Goal: Task Accomplishment & Management: Manage account settings

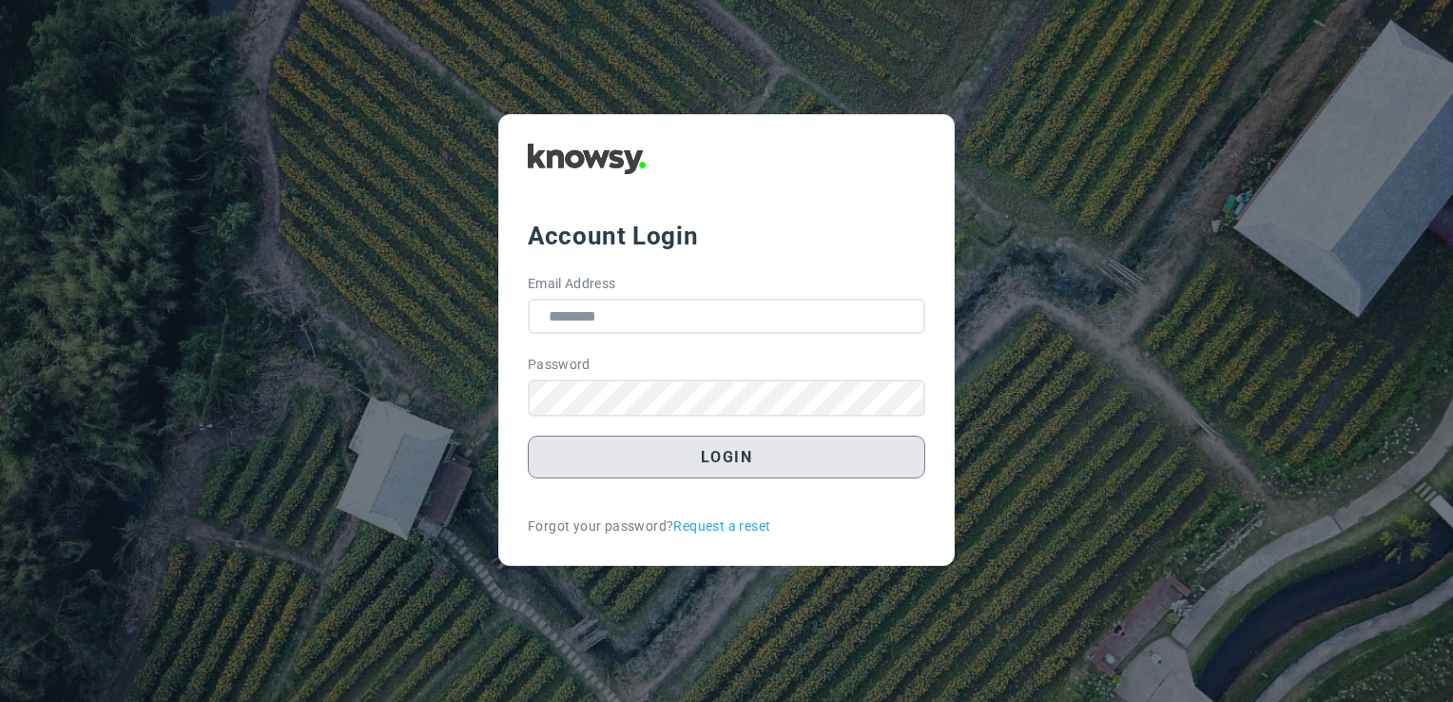
type input "**********"
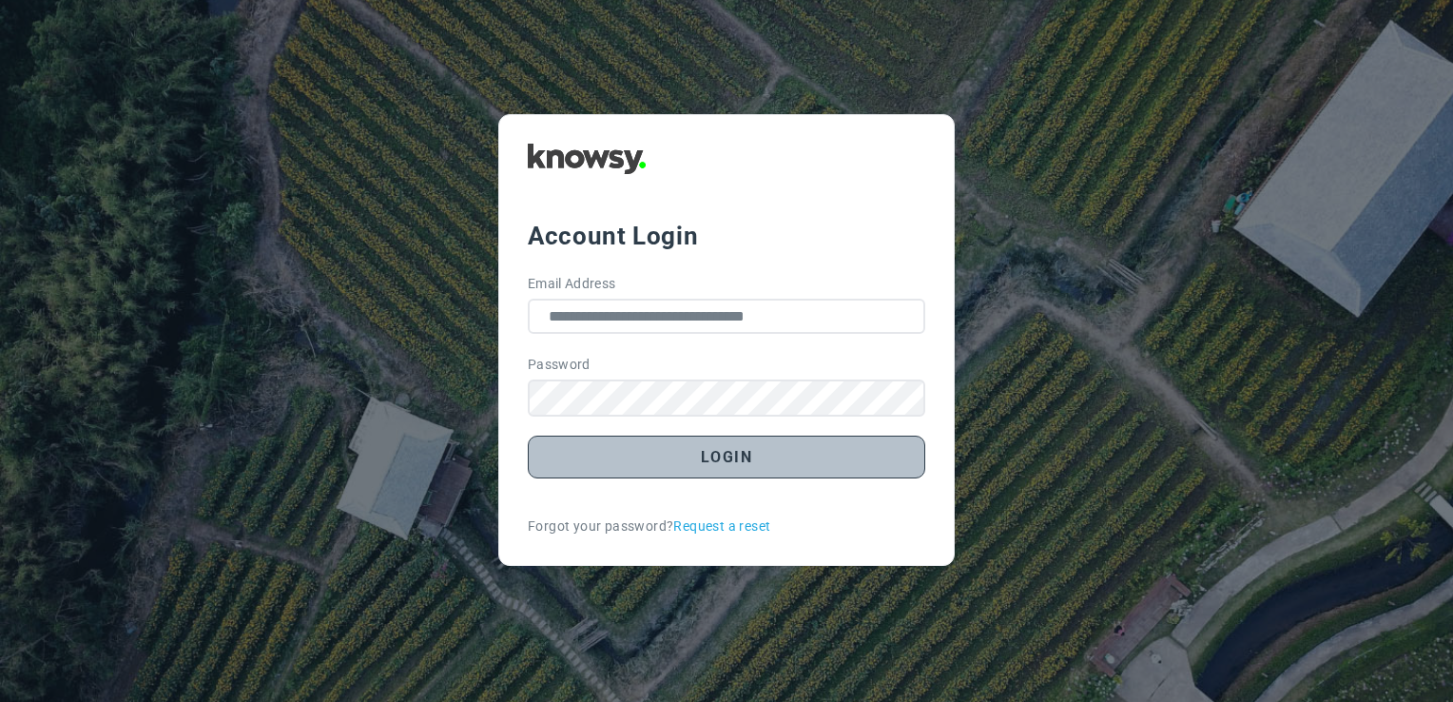
click at [658, 452] on button "Login" at bounding box center [726, 457] width 397 height 43
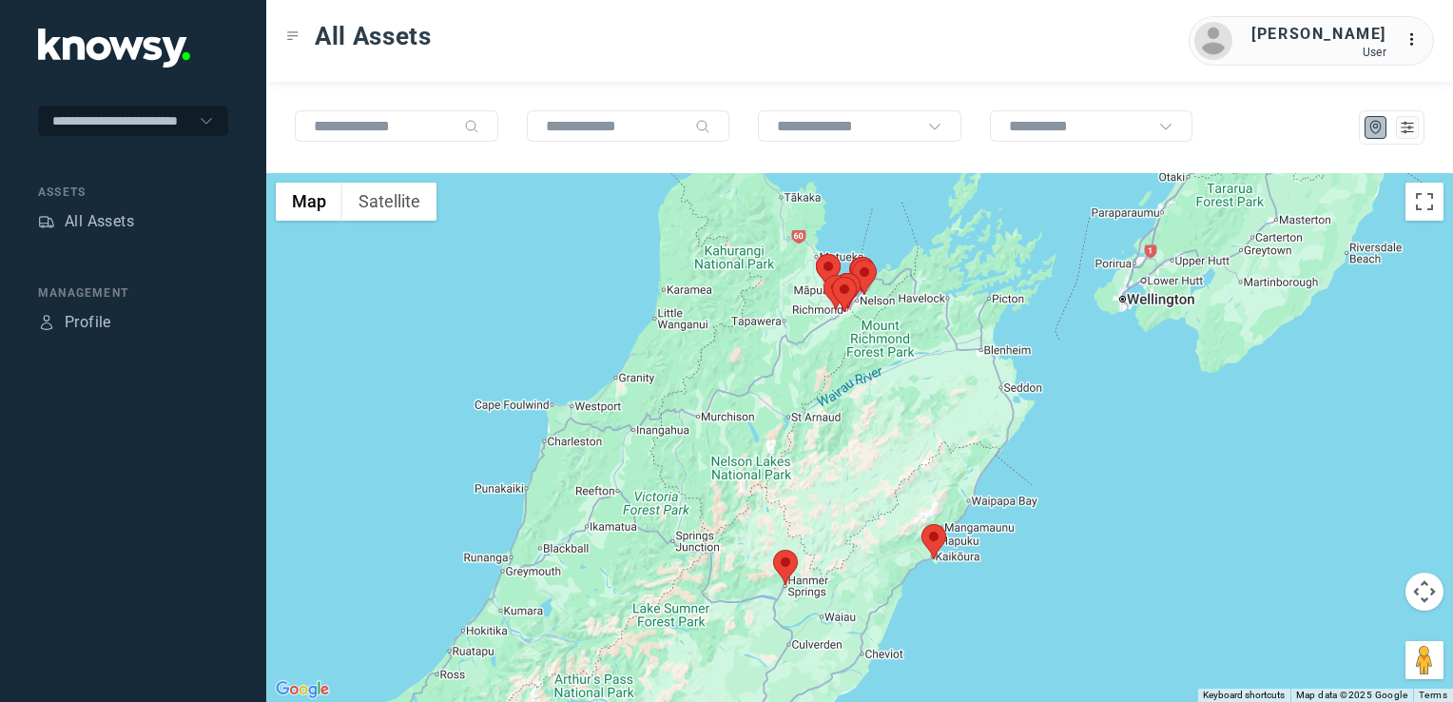
click at [791, 572] on img at bounding box center [785, 567] width 25 height 35
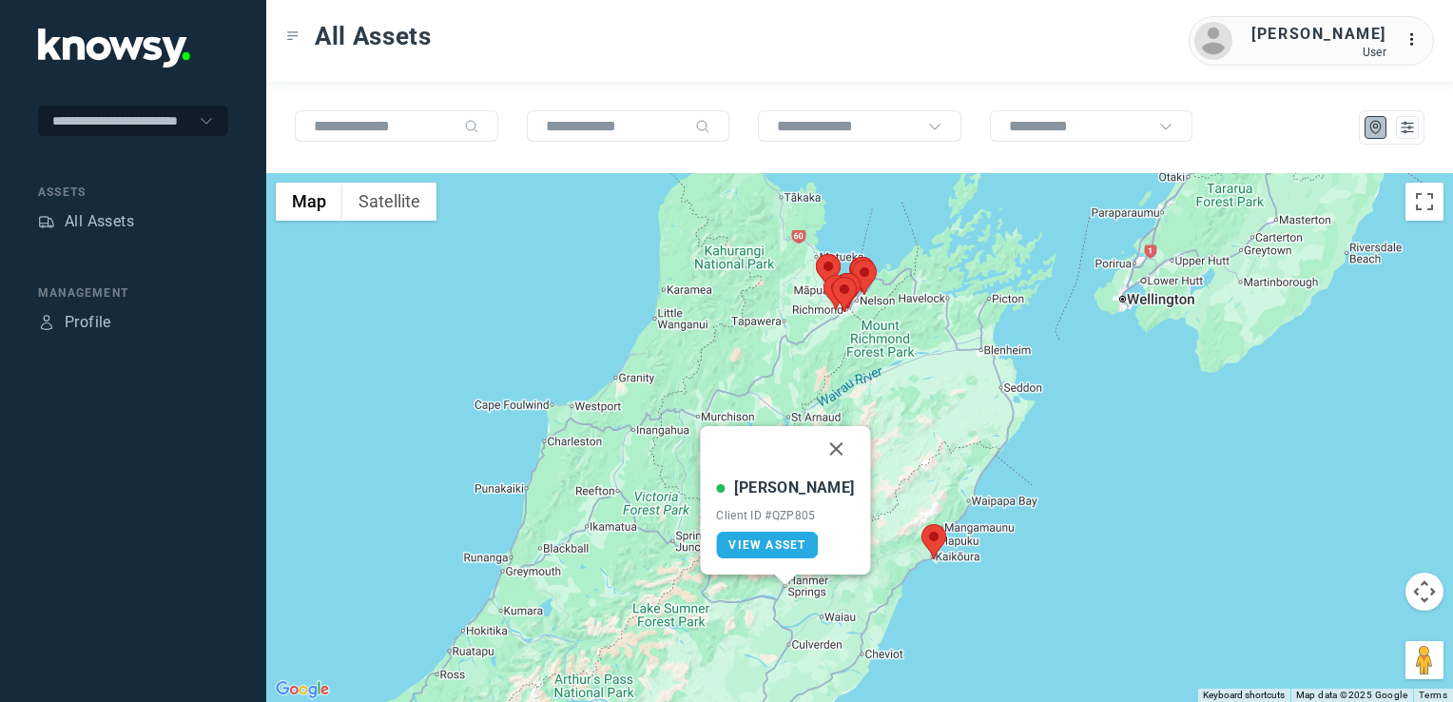
click at [817, 456] on button "Close" at bounding box center [837, 449] width 46 height 46
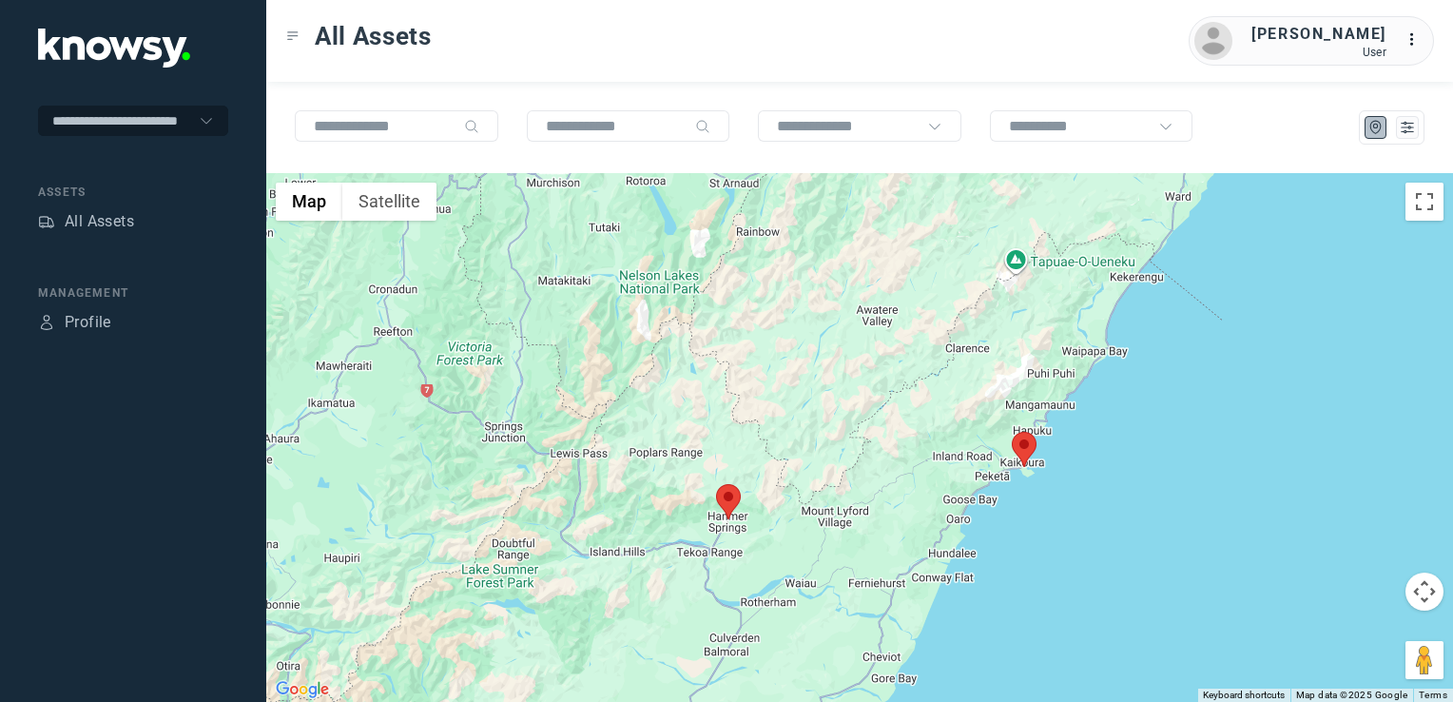
drag, startPoint x: 806, startPoint y: 394, endPoint x: 803, endPoint y: 484, distance: 90.4
click at [803, 483] on div "To navigate, press the arrow keys." at bounding box center [859, 437] width 1187 height 529
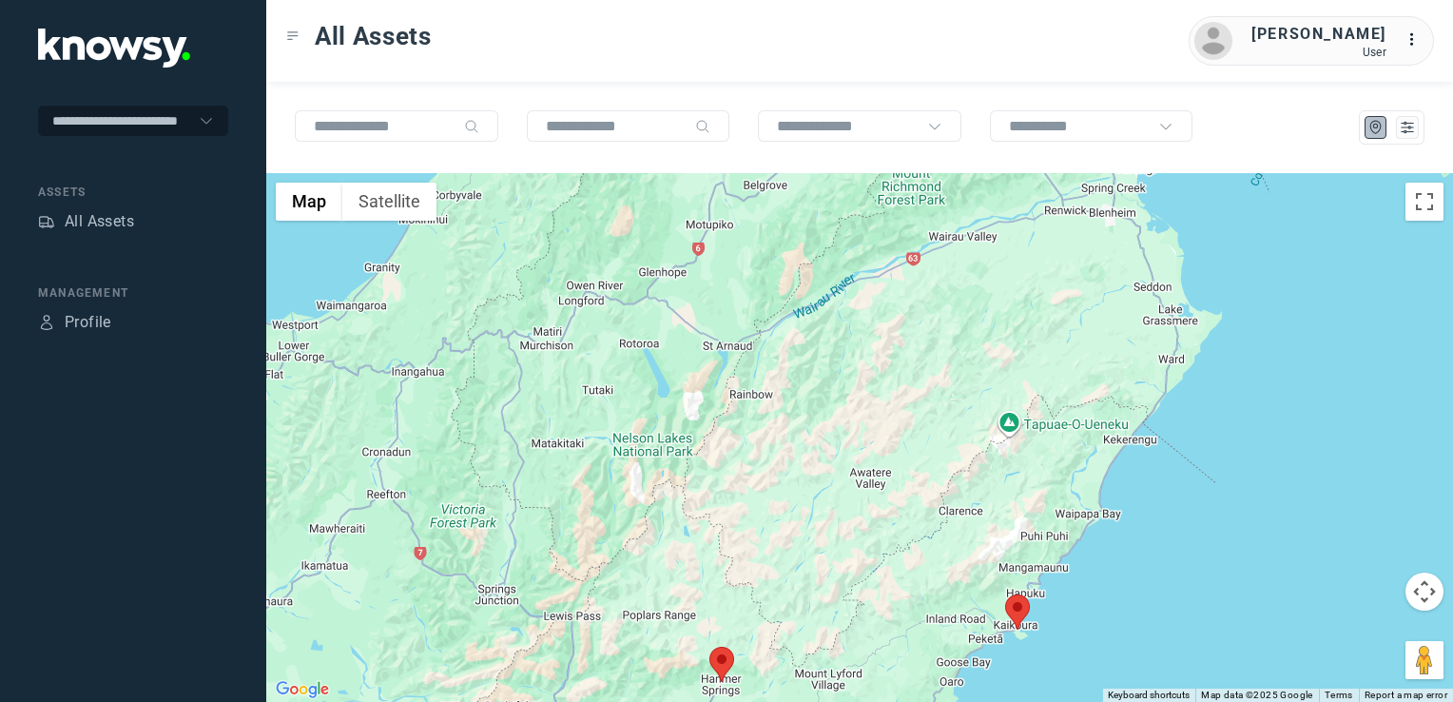
drag, startPoint x: 814, startPoint y: 414, endPoint x: 803, endPoint y: 537, distance: 124.1
click at [803, 541] on div at bounding box center [859, 437] width 1187 height 529
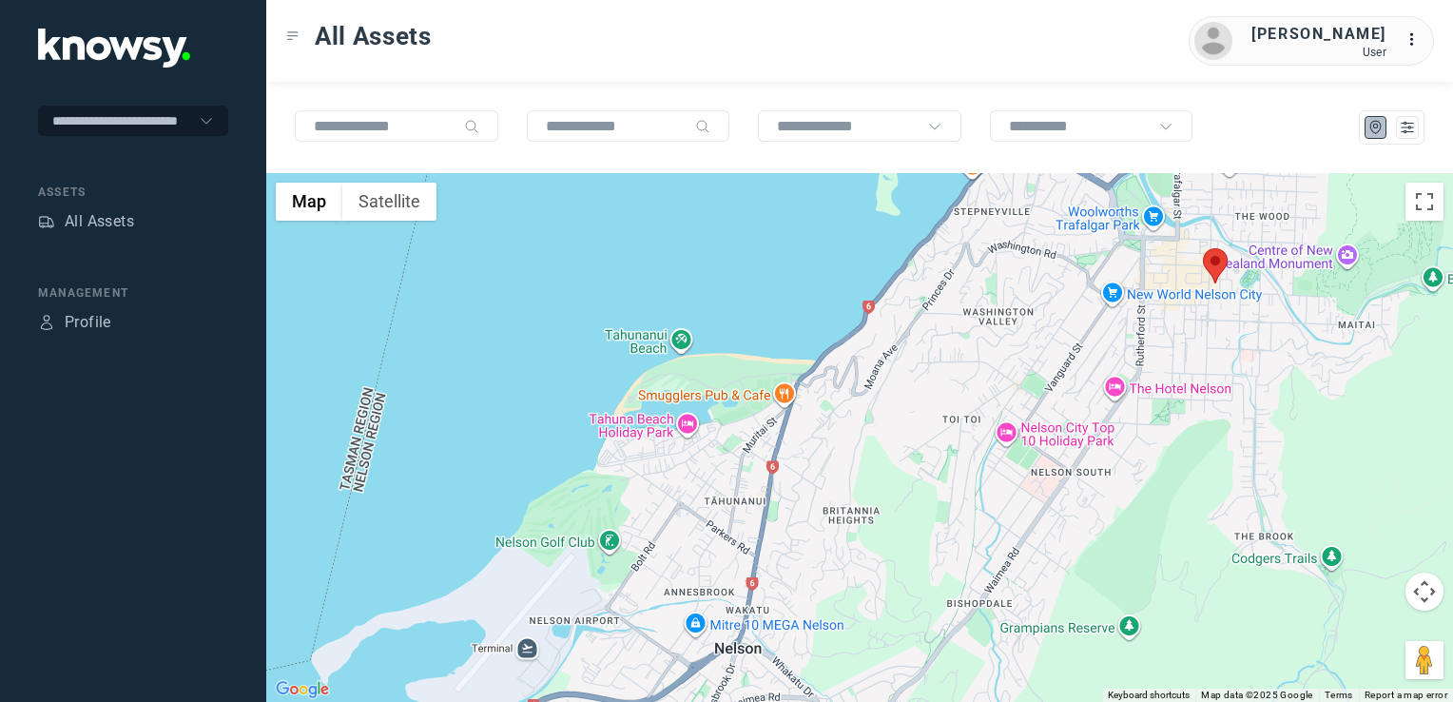
drag, startPoint x: 1142, startPoint y: 294, endPoint x: 1153, endPoint y: 486, distance: 192.4
click at [1153, 486] on div at bounding box center [859, 437] width 1187 height 529
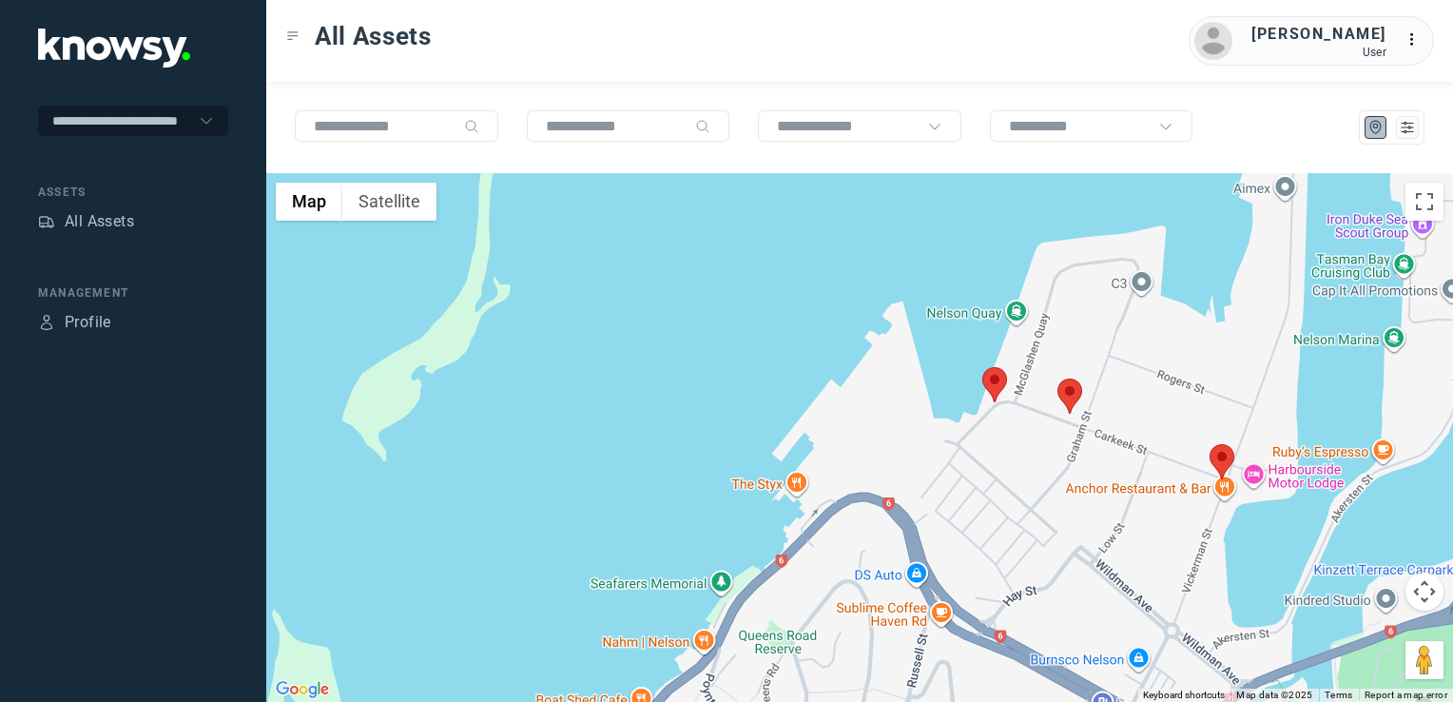
click at [1225, 457] on img at bounding box center [1222, 461] width 25 height 35
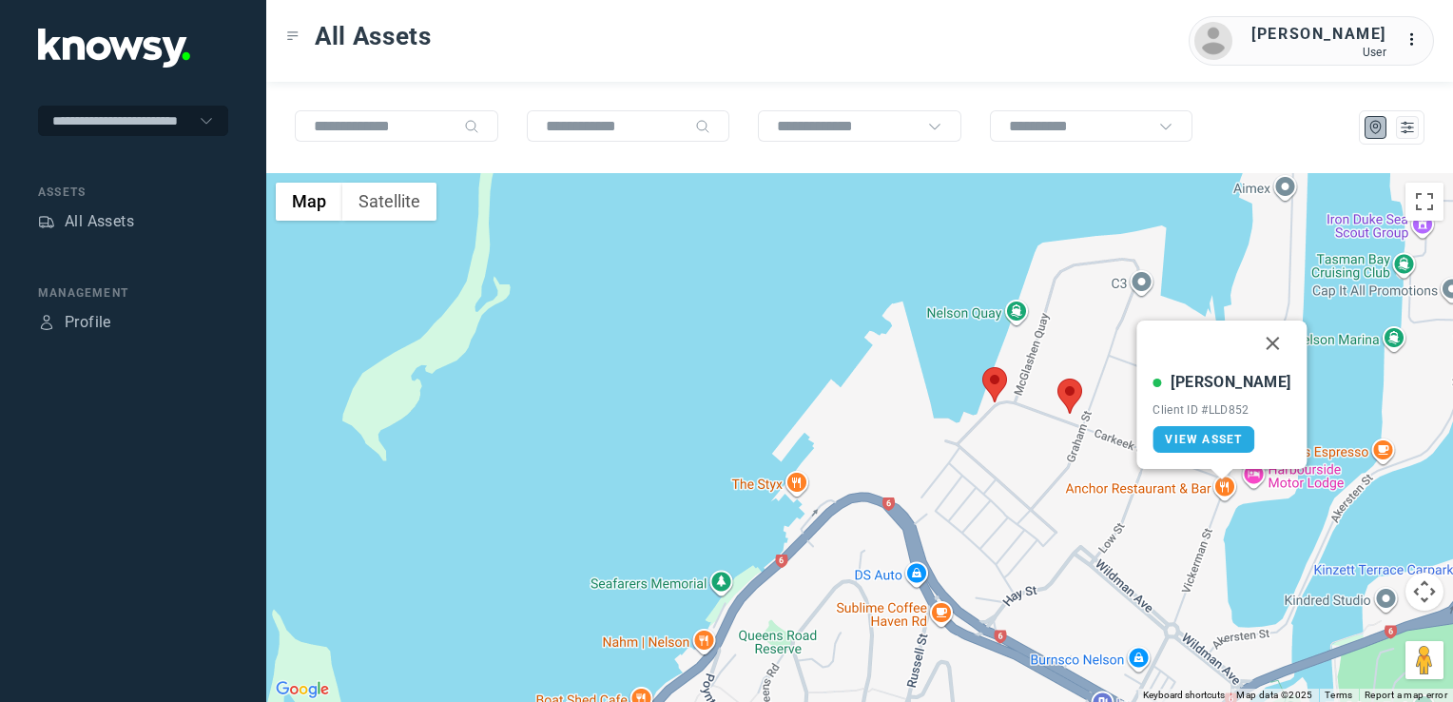
click at [1254, 339] on button "Close" at bounding box center [1273, 343] width 46 height 46
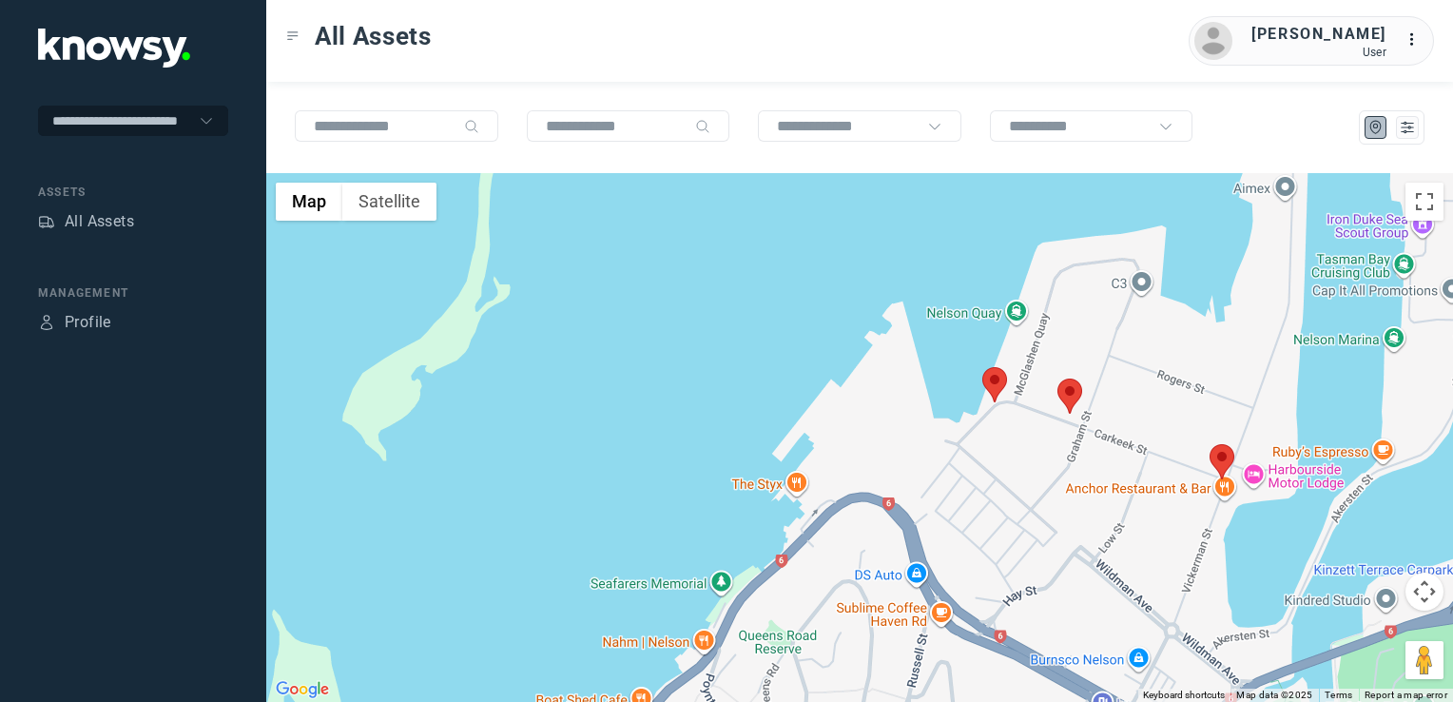
click at [1075, 393] on img at bounding box center [1069, 395] width 25 height 35
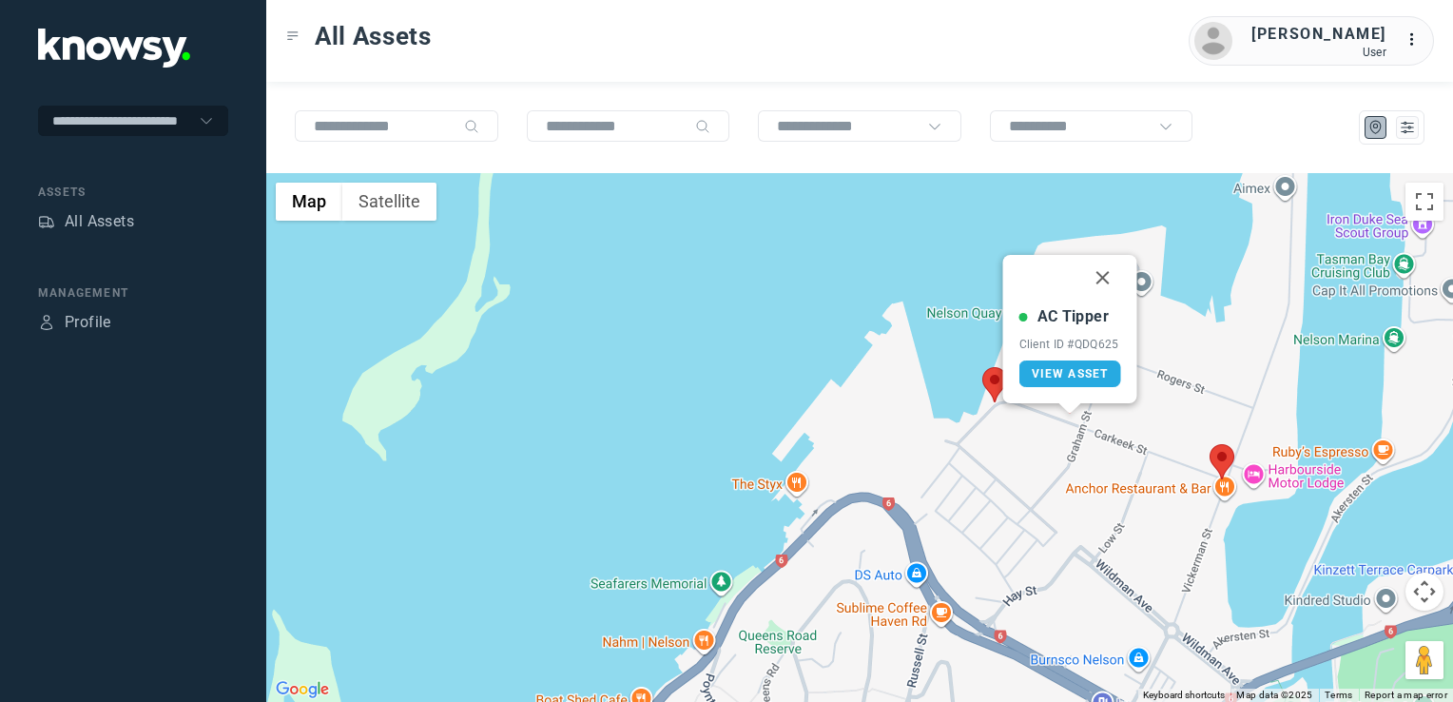
drag, startPoint x: 1103, startPoint y: 276, endPoint x: 1092, endPoint y: 285, distance: 14.9
click at [1103, 276] on button "Close" at bounding box center [1103, 278] width 46 height 46
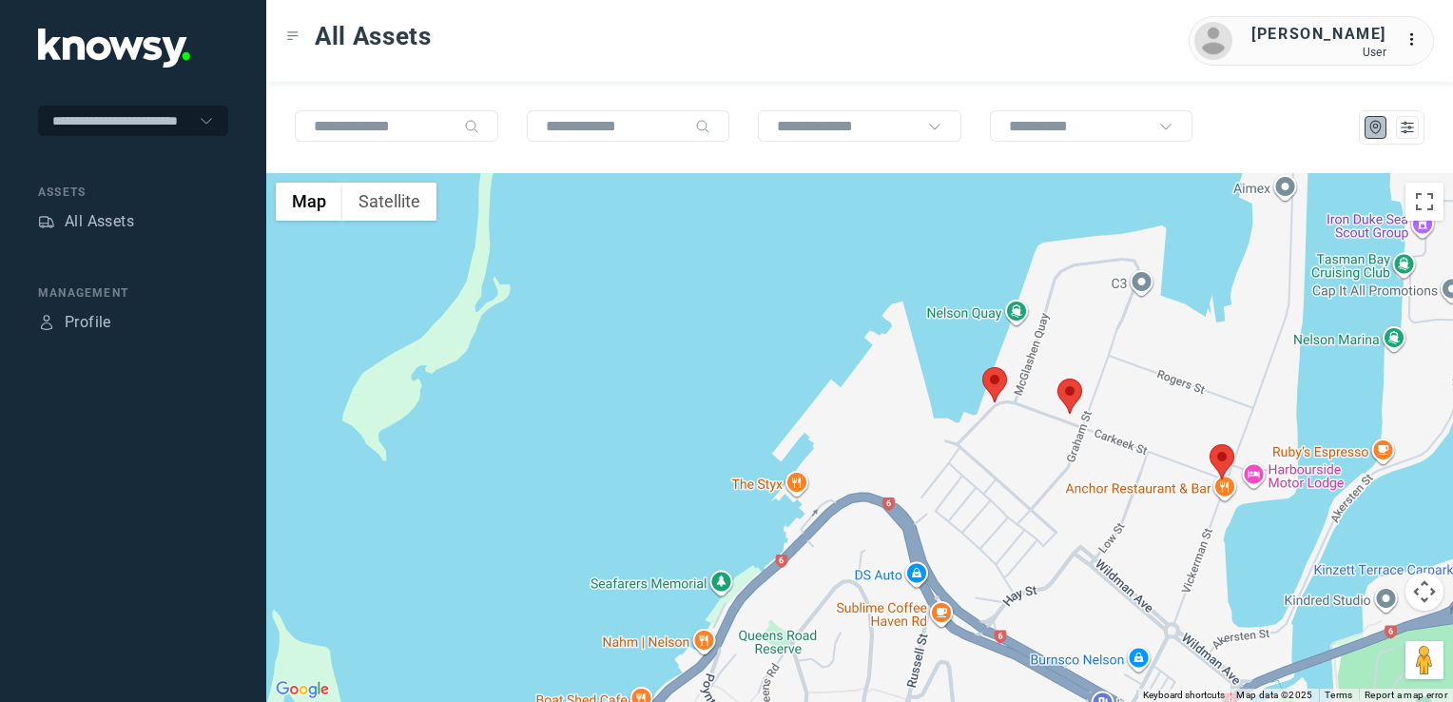
click at [988, 380] on img at bounding box center [994, 384] width 25 height 35
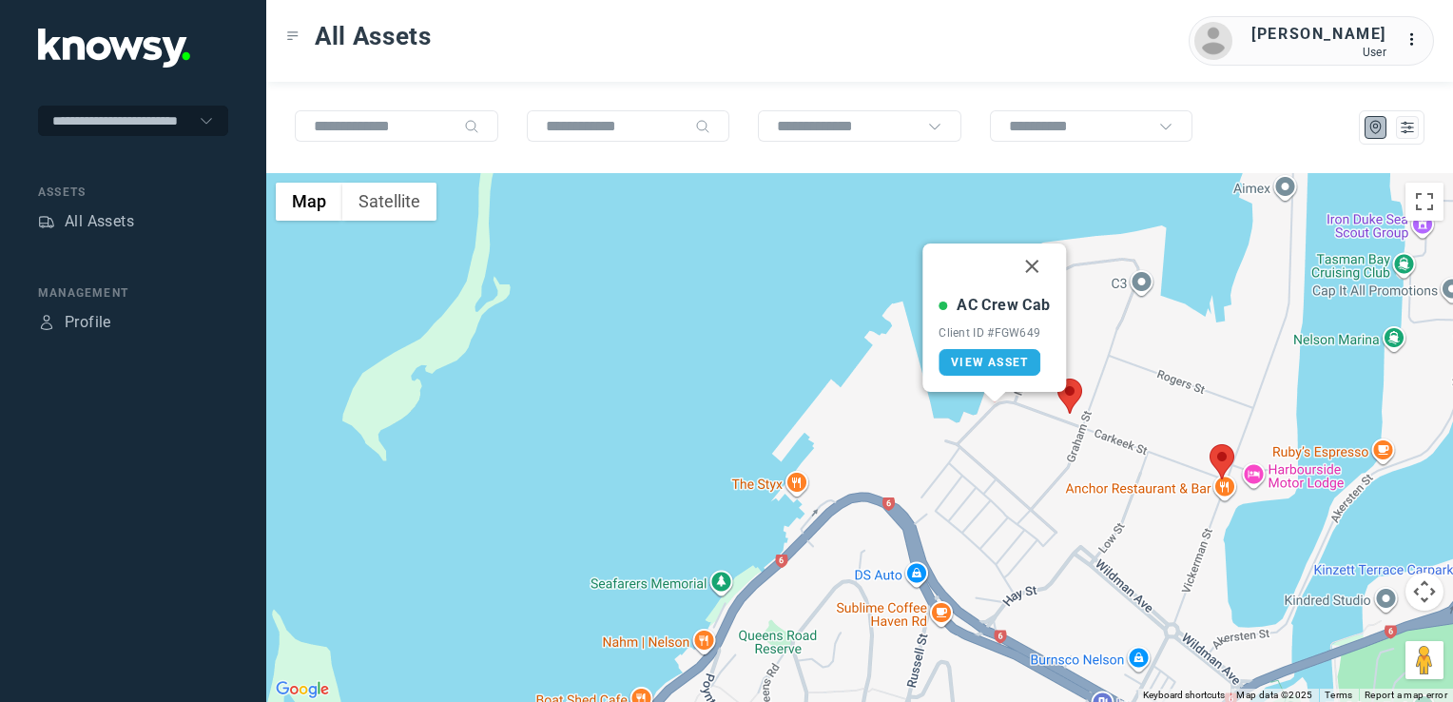
click at [1034, 265] on button "Close" at bounding box center [1033, 266] width 46 height 46
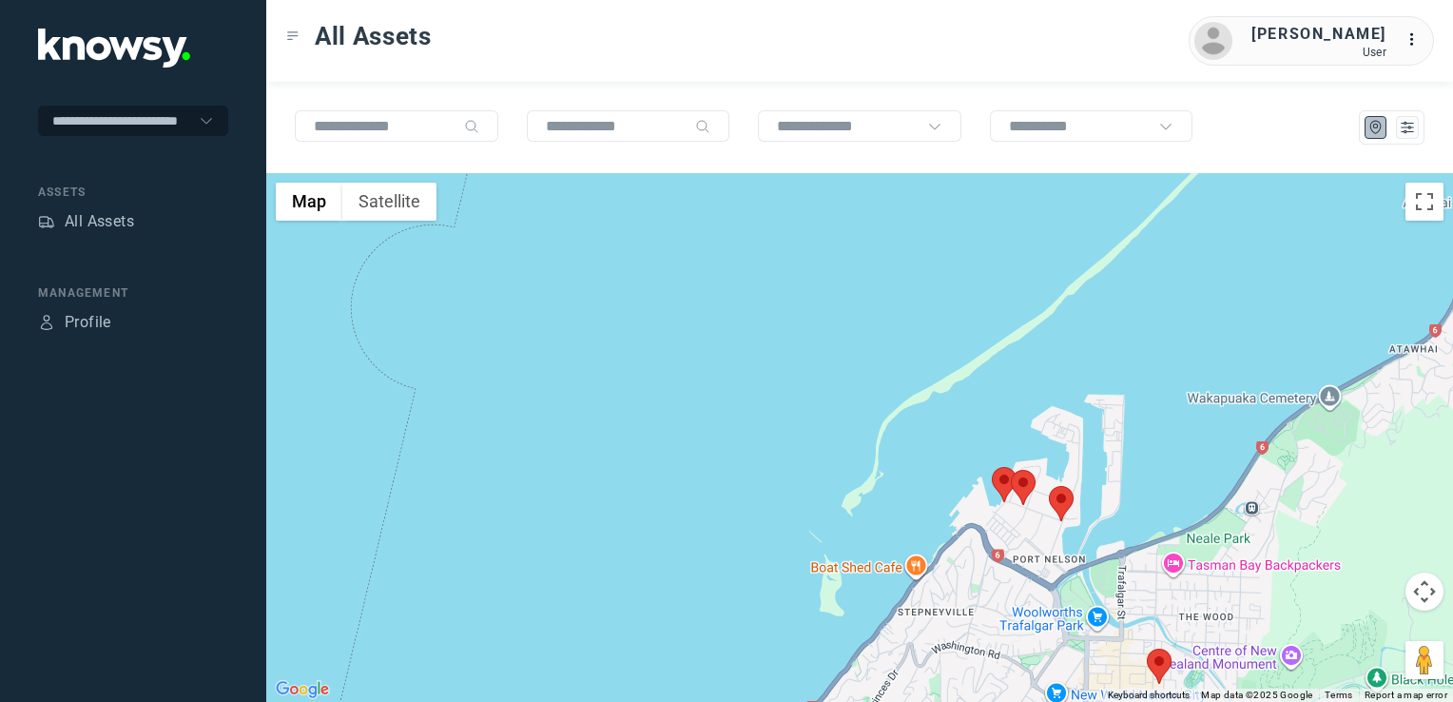
drag, startPoint x: 989, startPoint y: 515, endPoint x: 1008, endPoint y: 357, distance: 159.9
click at [1006, 358] on div "To navigate, press the arrow keys." at bounding box center [859, 437] width 1187 height 529
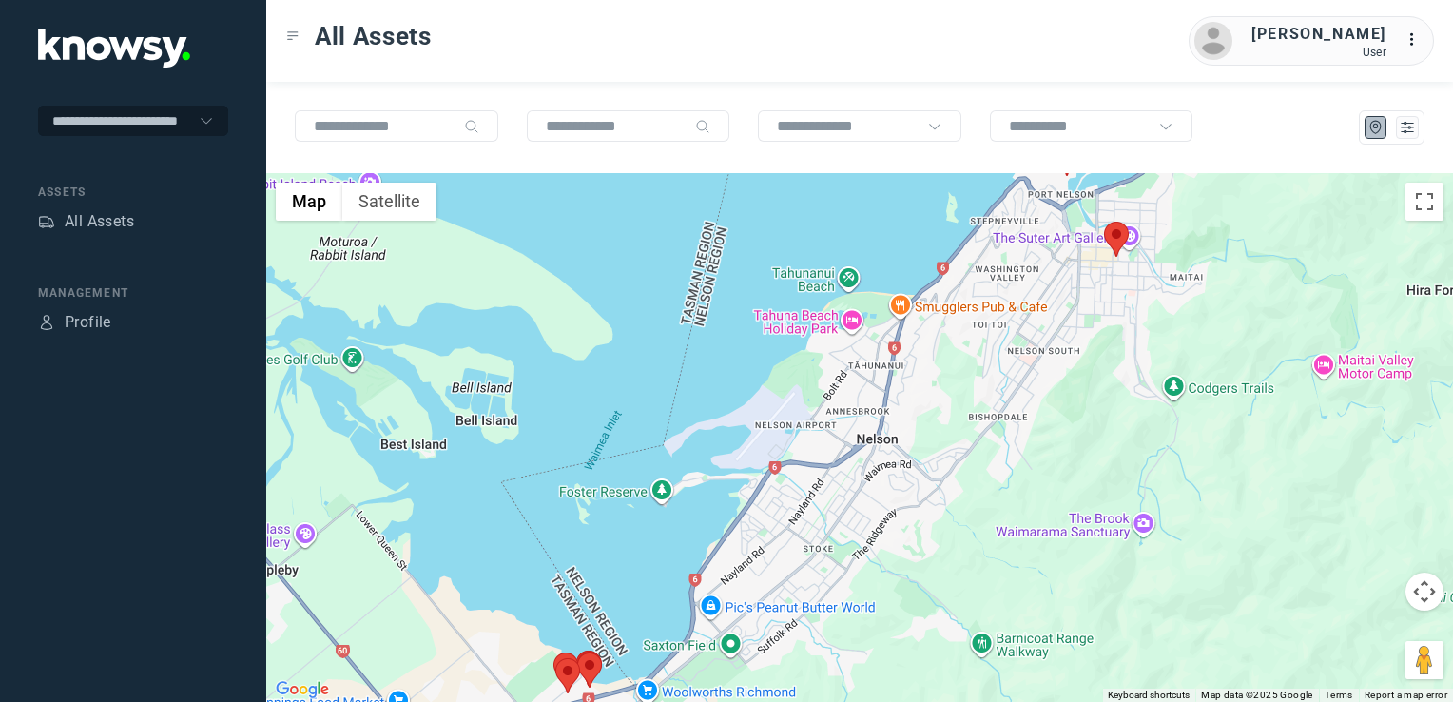
click at [953, 485] on div at bounding box center [859, 437] width 1187 height 529
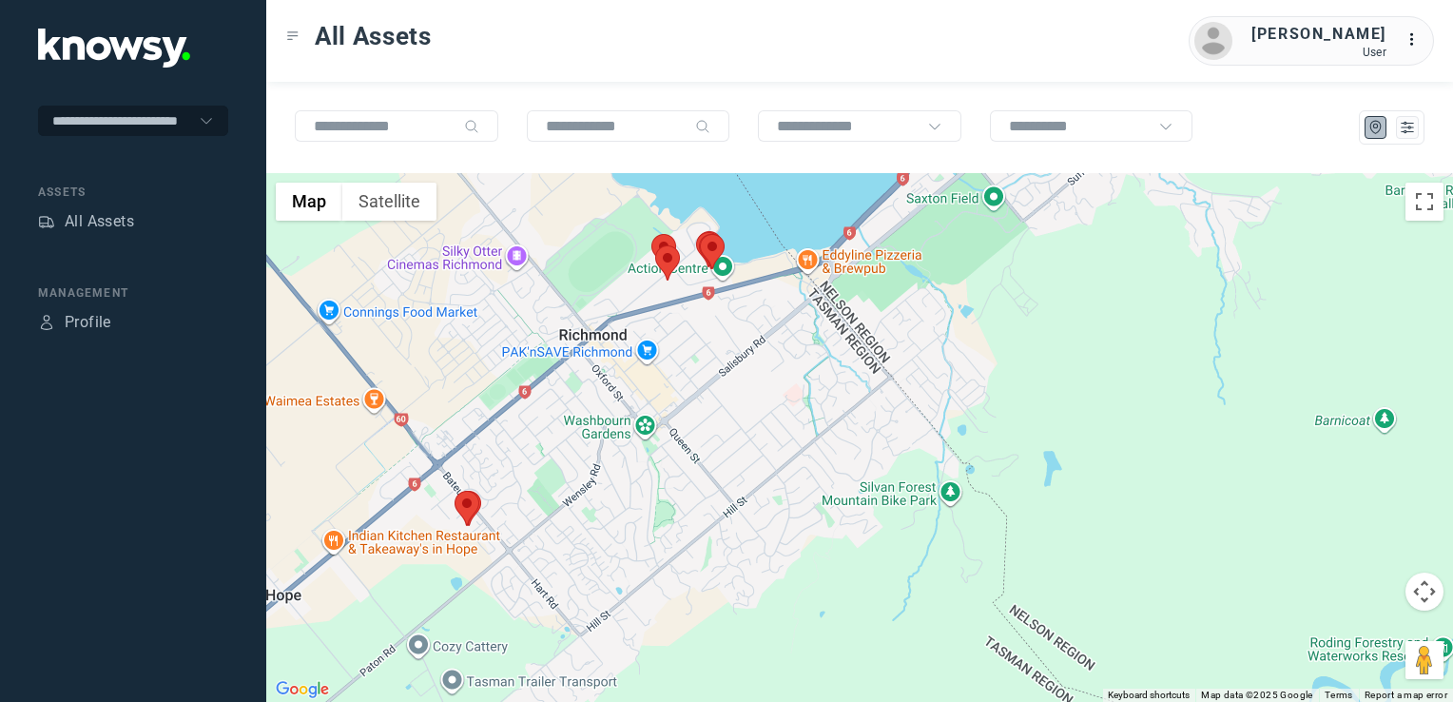
drag, startPoint x: 652, startPoint y: 318, endPoint x: 659, endPoint y: 361, distance: 44.2
click at [659, 361] on div at bounding box center [859, 437] width 1187 height 529
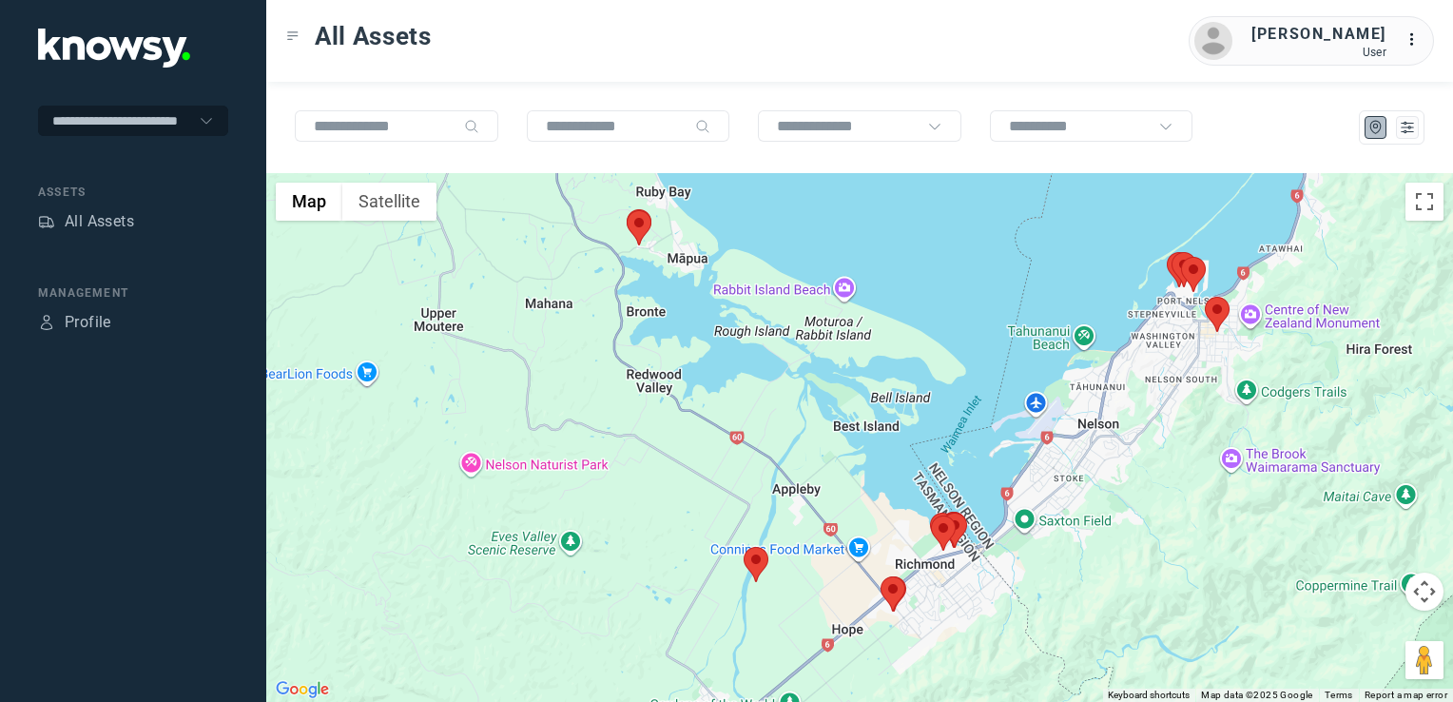
click at [647, 226] on img at bounding box center [639, 227] width 25 height 35
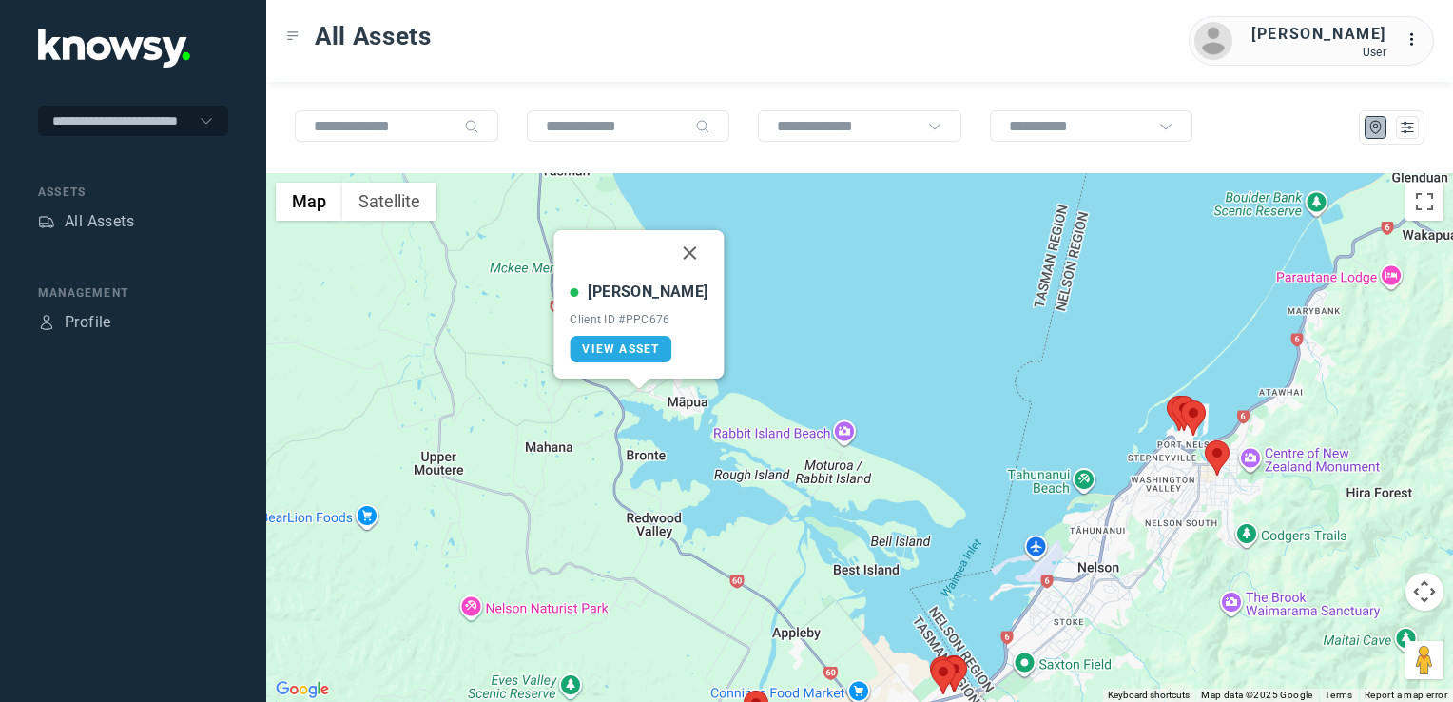
drag, startPoint x: 673, startPoint y: 252, endPoint x: 645, endPoint y: 314, distance: 68.1
click at [673, 252] on button "Close" at bounding box center [691, 253] width 46 height 46
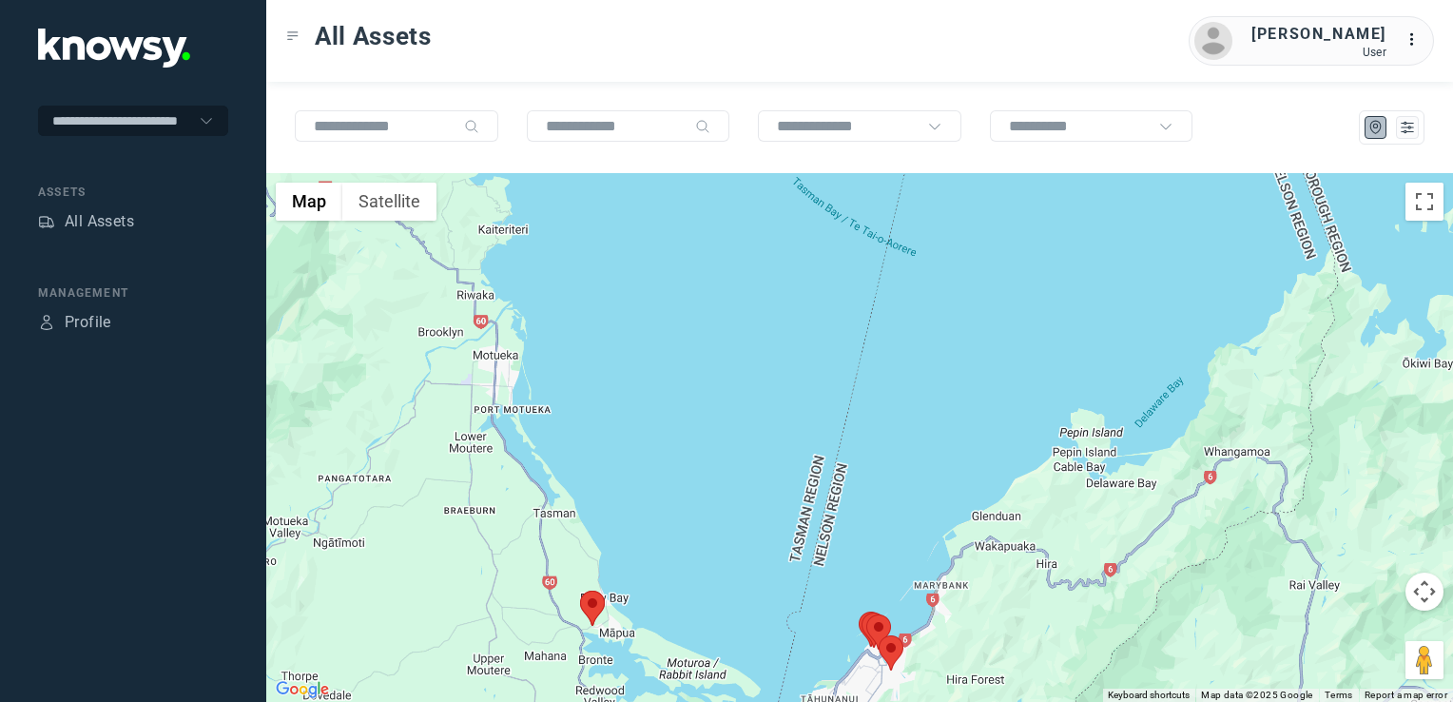
click at [597, 513] on div "To navigate, press the arrow keys." at bounding box center [859, 437] width 1187 height 529
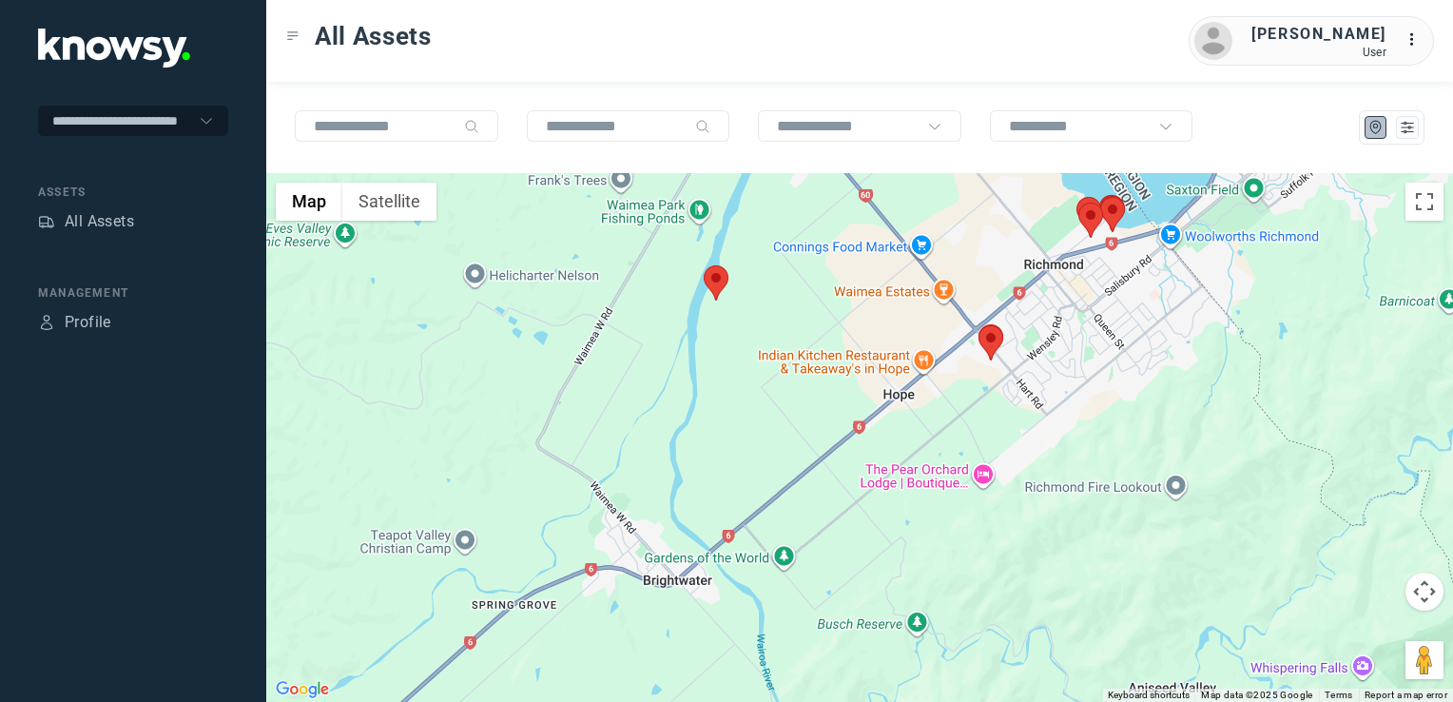
drag, startPoint x: 756, startPoint y: 290, endPoint x: 729, endPoint y: 362, distance: 77.0
click at [729, 362] on div at bounding box center [859, 437] width 1187 height 529
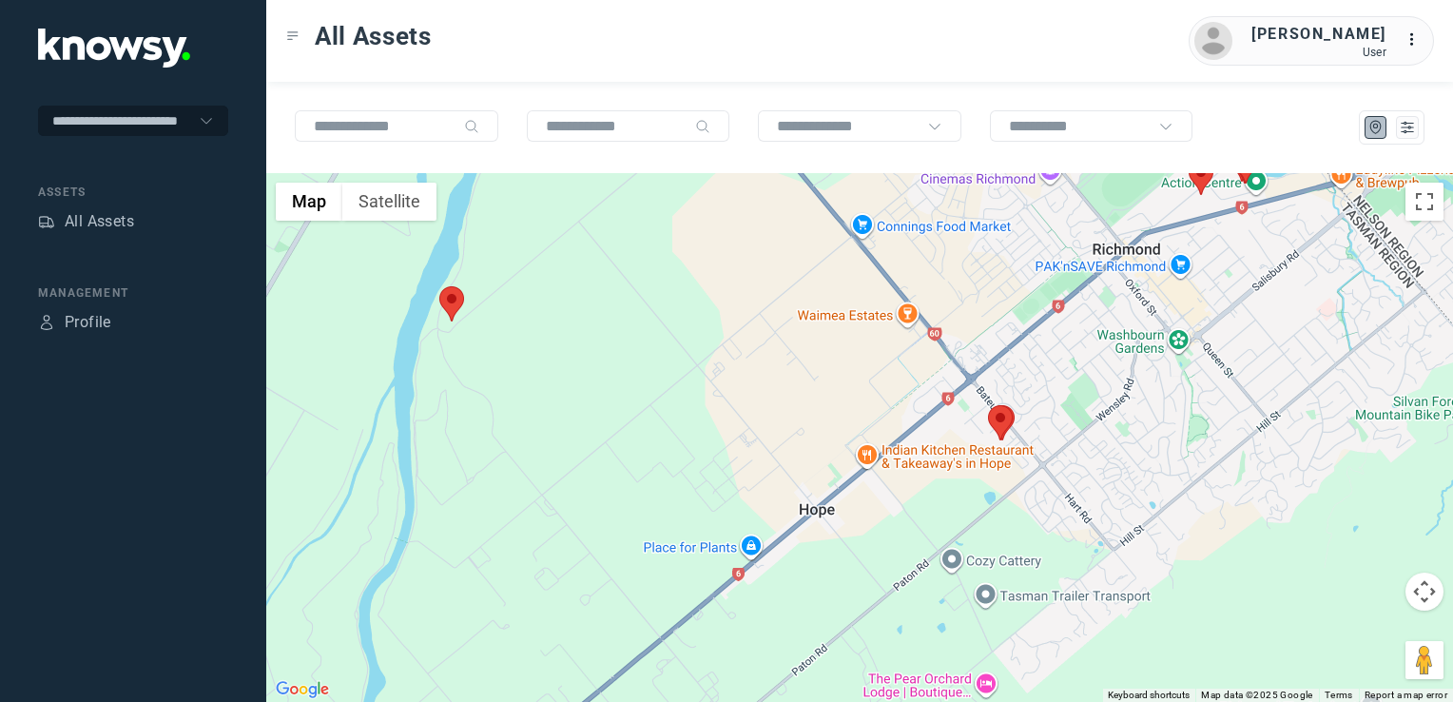
click at [1003, 418] on img at bounding box center [1000, 422] width 25 height 35
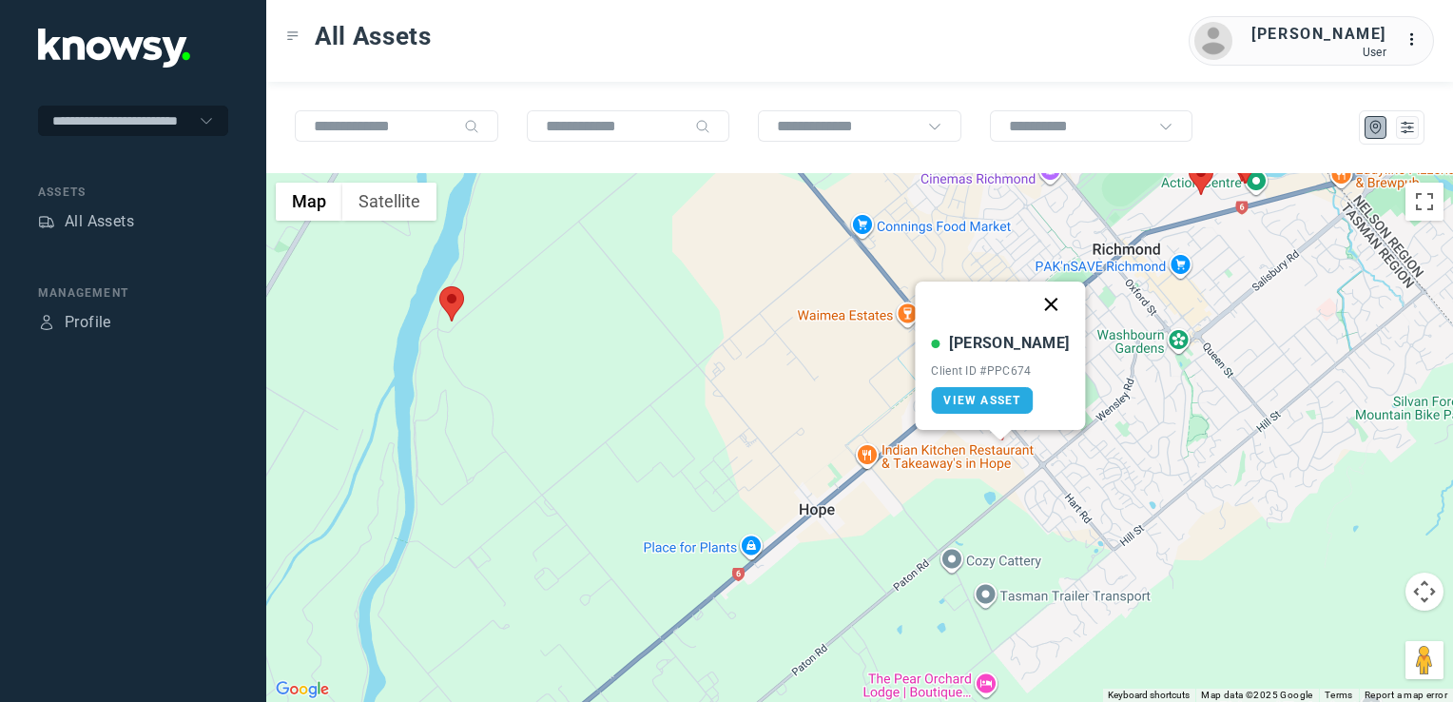
click at [1033, 300] on button "Close" at bounding box center [1052, 304] width 46 height 46
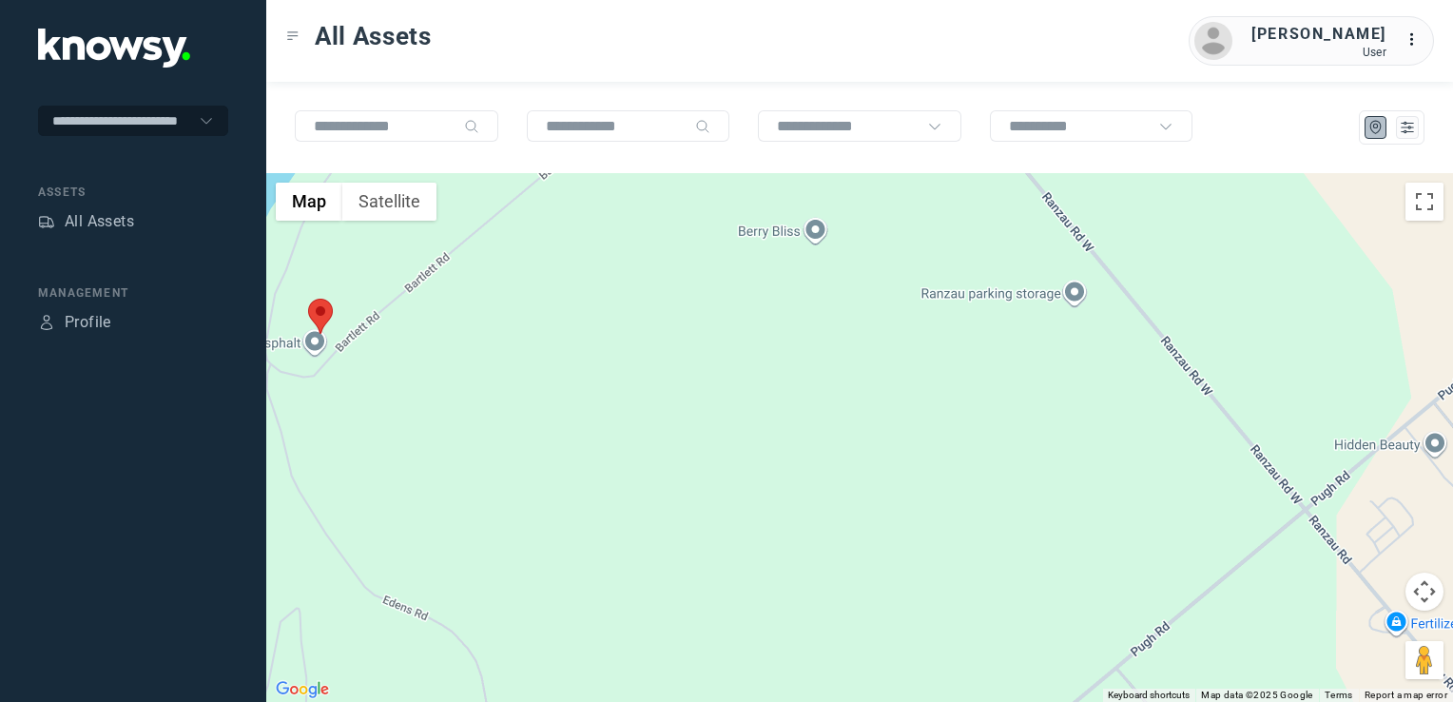
drag, startPoint x: 416, startPoint y: 399, endPoint x: 472, endPoint y: 443, distance: 70.4
click at [494, 466] on div "To navigate, press the arrow keys." at bounding box center [859, 437] width 1187 height 529
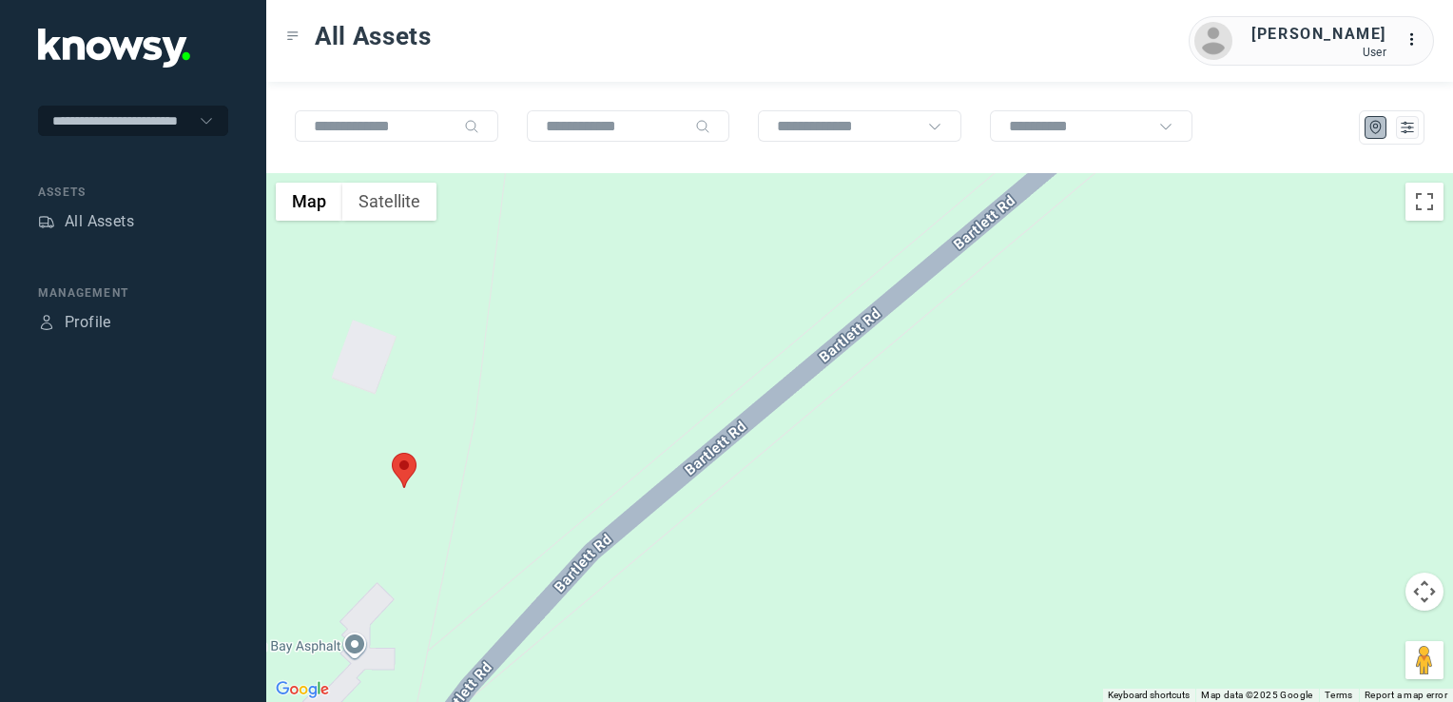
click at [415, 468] on img at bounding box center [404, 470] width 25 height 35
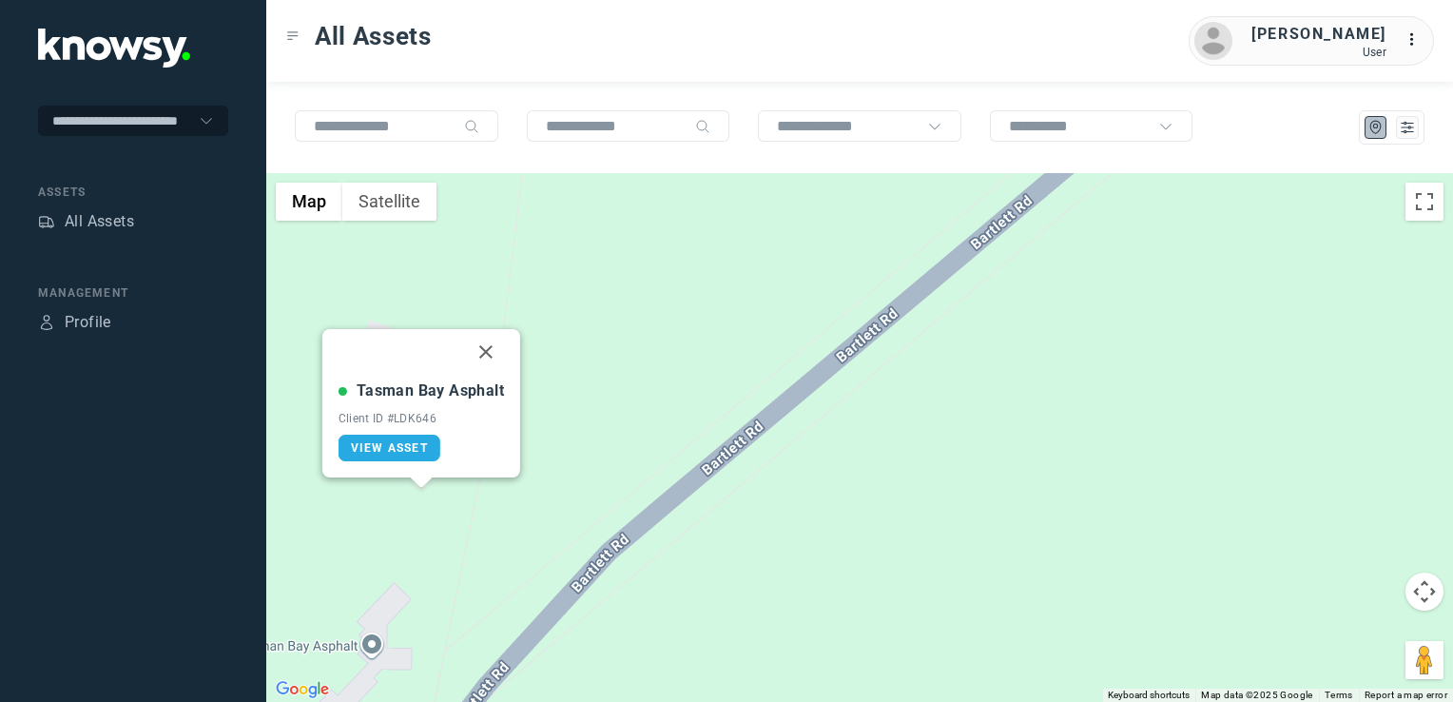
click at [484, 352] on button "Close" at bounding box center [486, 352] width 46 height 46
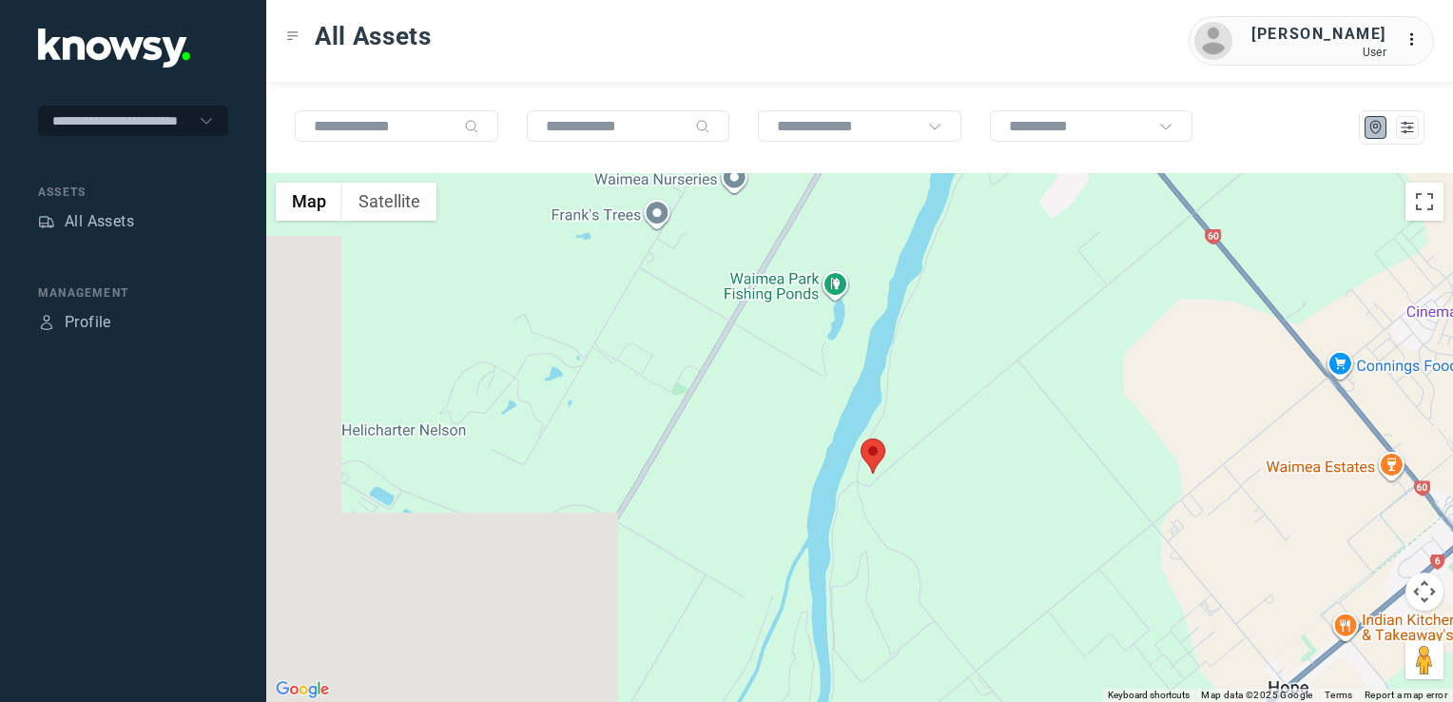
click at [1019, 518] on div "To navigate, press the arrow keys." at bounding box center [859, 437] width 1187 height 529
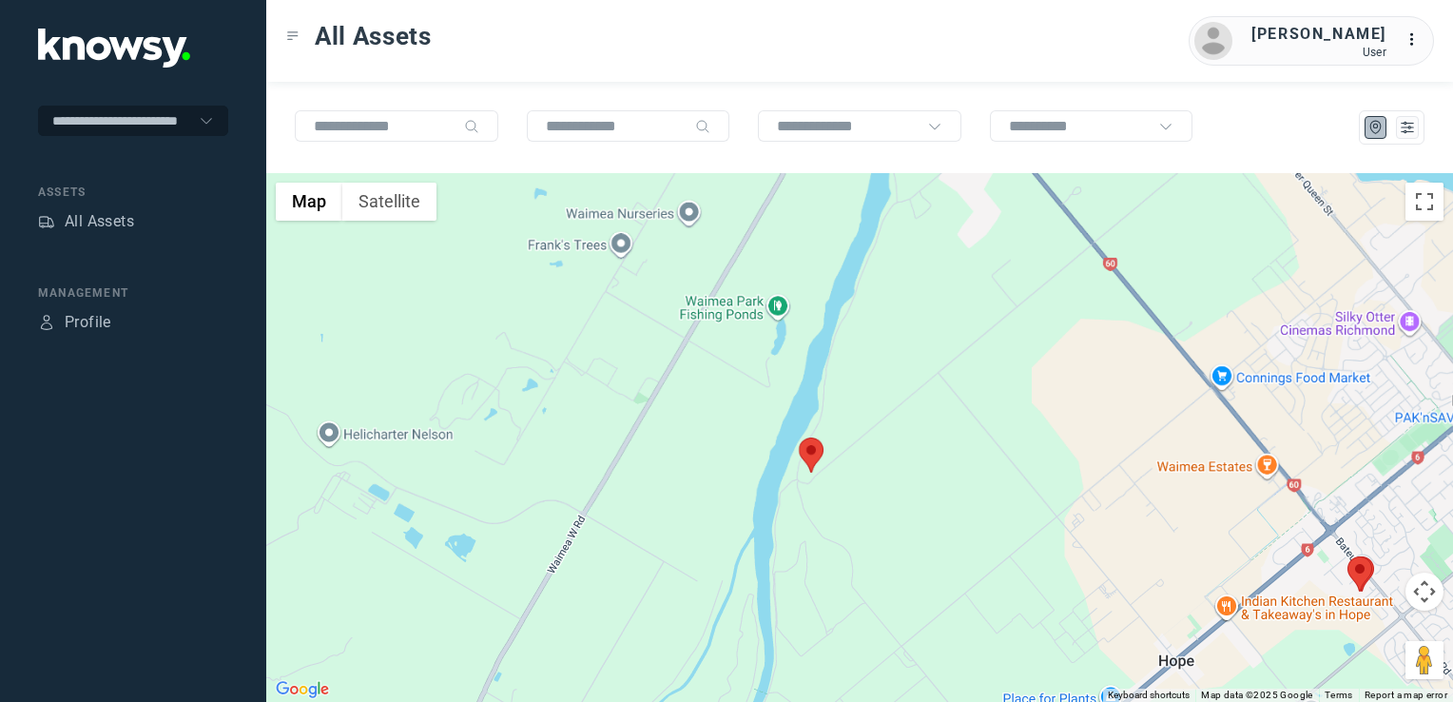
click at [1010, 519] on div at bounding box center [859, 437] width 1187 height 529
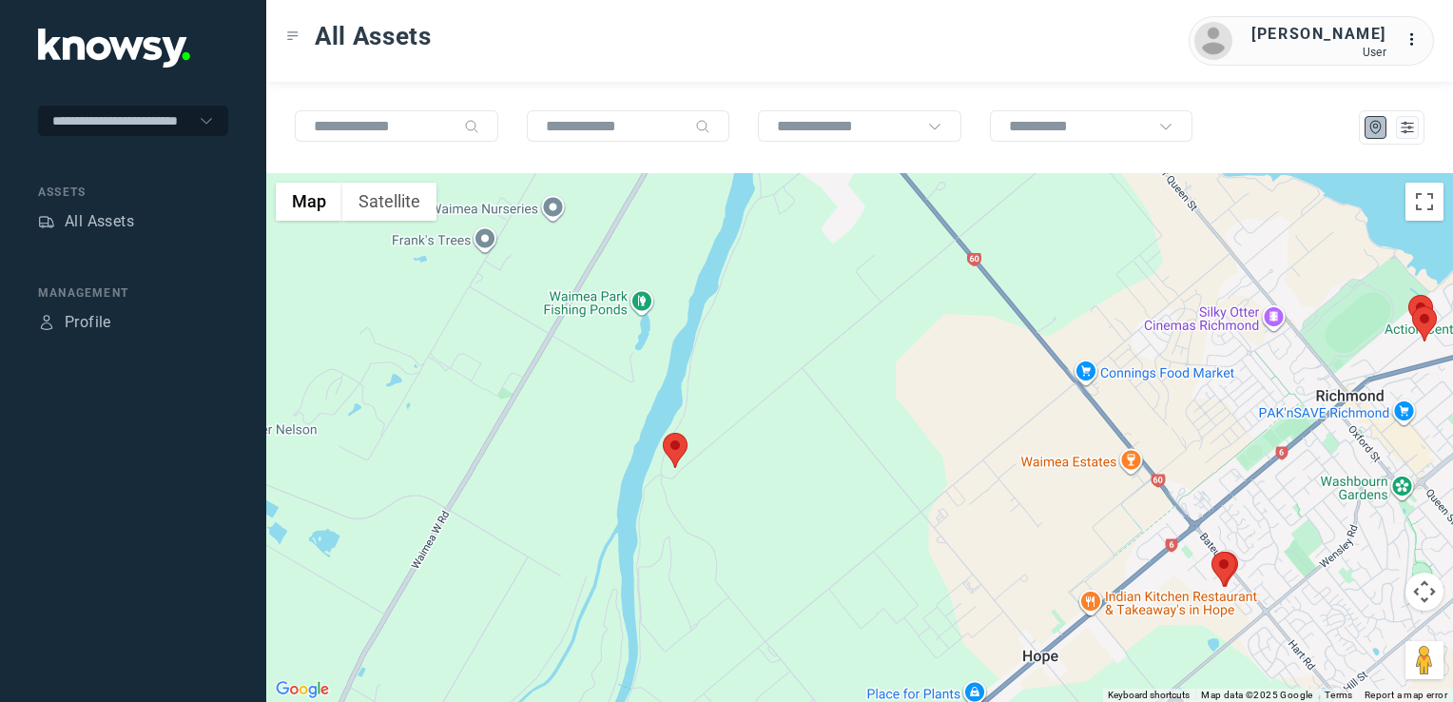
drag, startPoint x: 1259, startPoint y: 504, endPoint x: 1200, endPoint y: 528, distance: 63.6
click at [1206, 526] on div at bounding box center [859, 437] width 1187 height 529
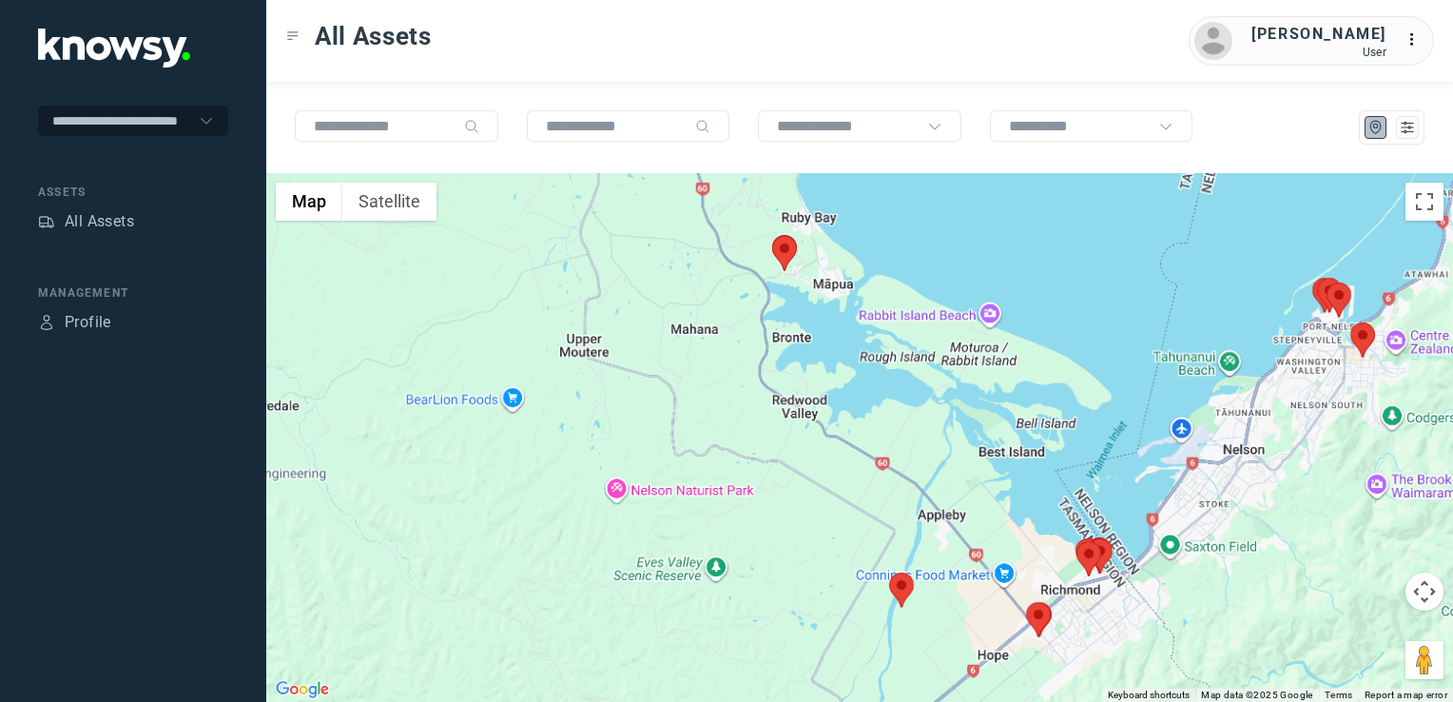
drag, startPoint x: 1285, startPoint y: 591, endPoint x: 1013, endPoint y: 630, distance: 274.7
click at [1034, 632] on div at bounding box center [859, 437] width 1187 height 529
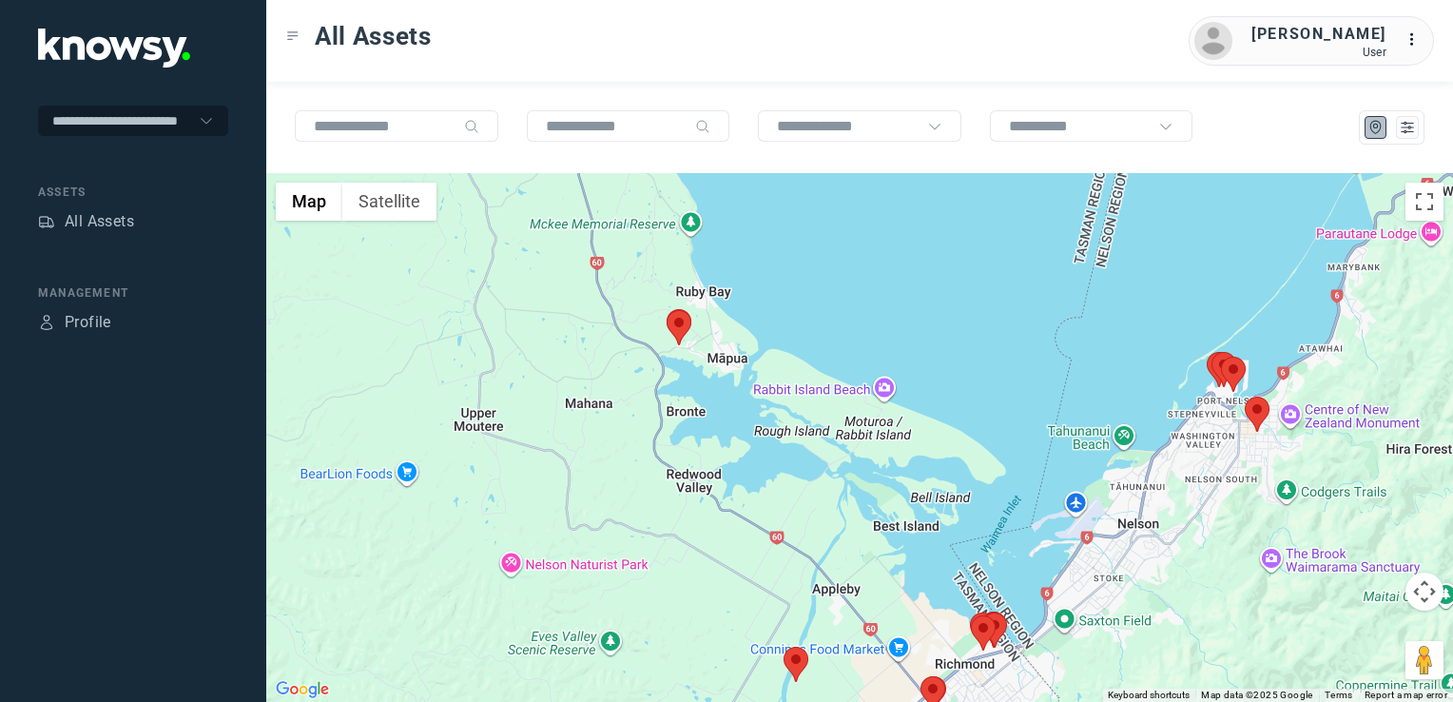
drag, startPoint x: 1240, startPoint y: 494, endPoint x: 1200, endPoint y: 512, distance: 43.8
click at [1202, 512] on div at bounding box center [859, 437] width 1187 height 529
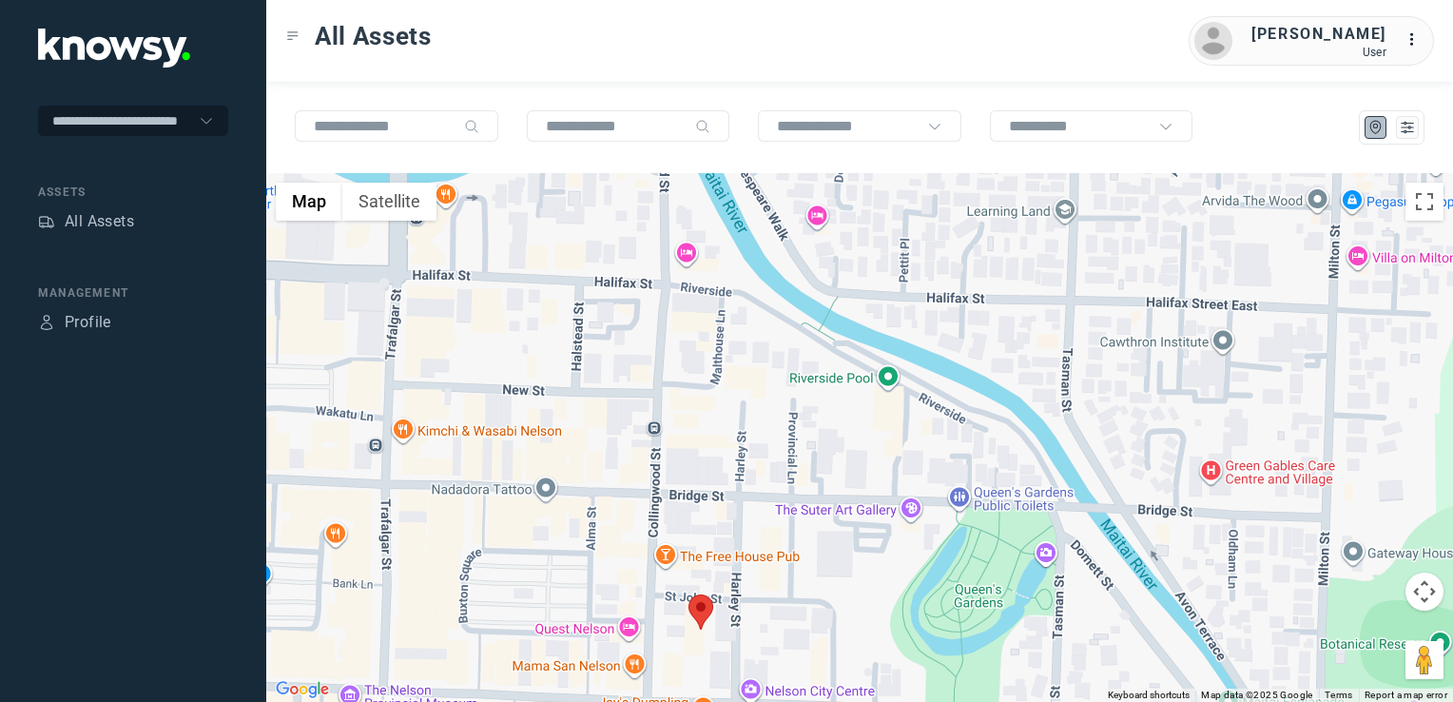
click at [700, 610] on img at bounding box center [700, 611] width 25 height 35
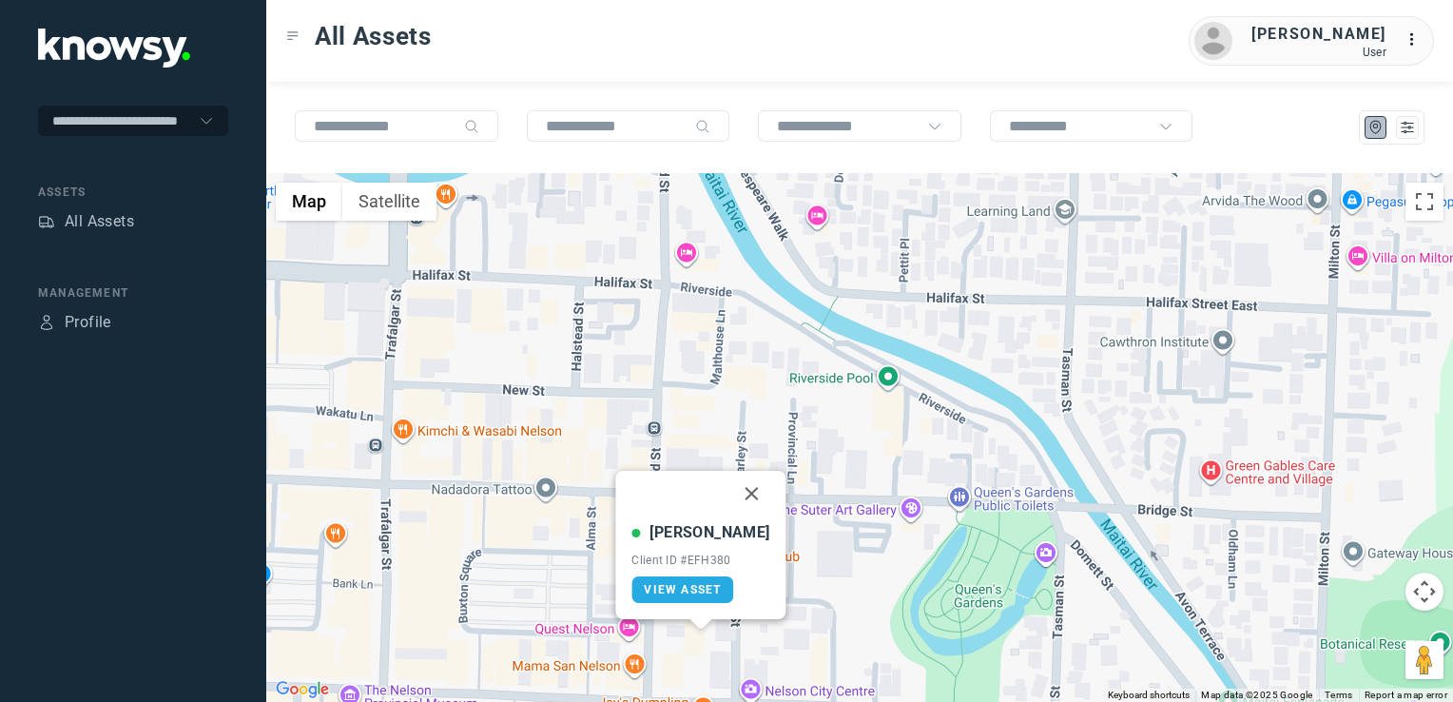
click at [729, 498] on button "Close" at bounding box center [752, 494] width 46 height 46
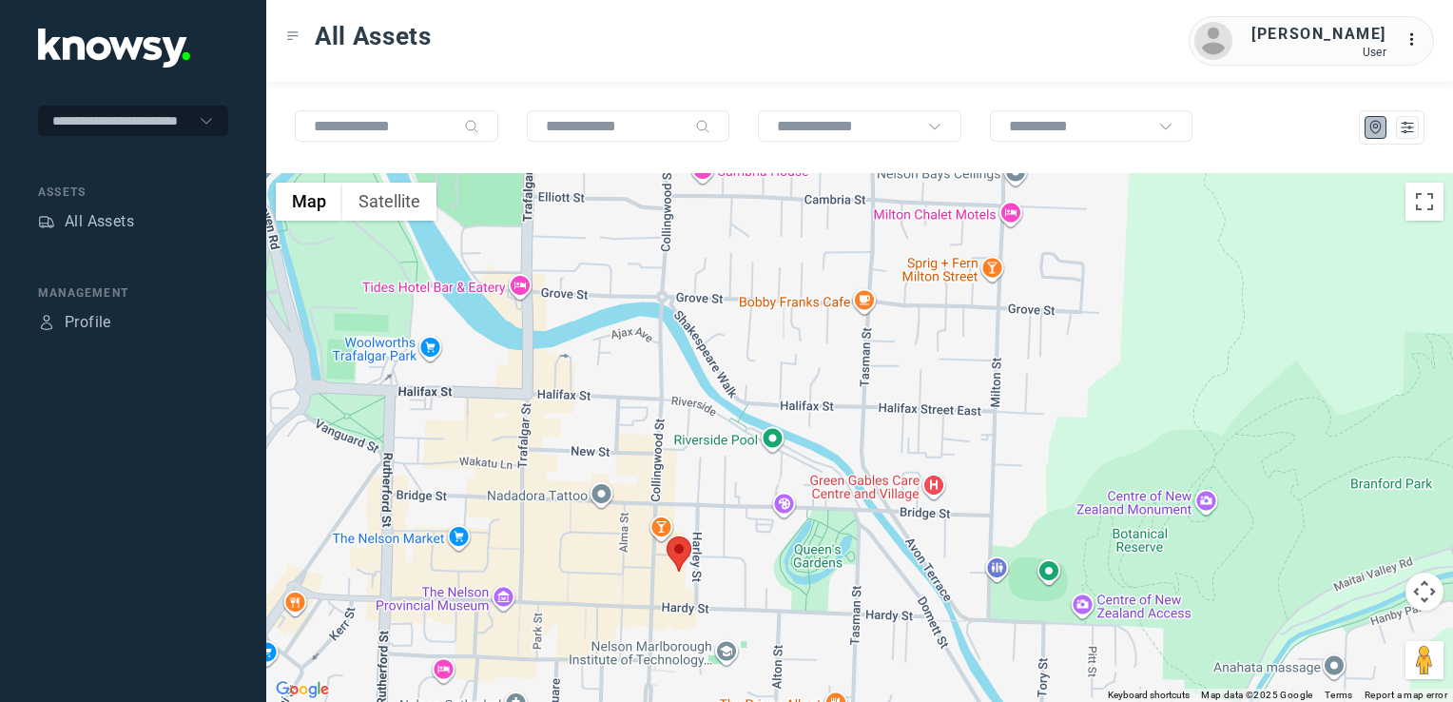
click at [681, 552] on img at bounding box center [679, 553] width 25 height 35
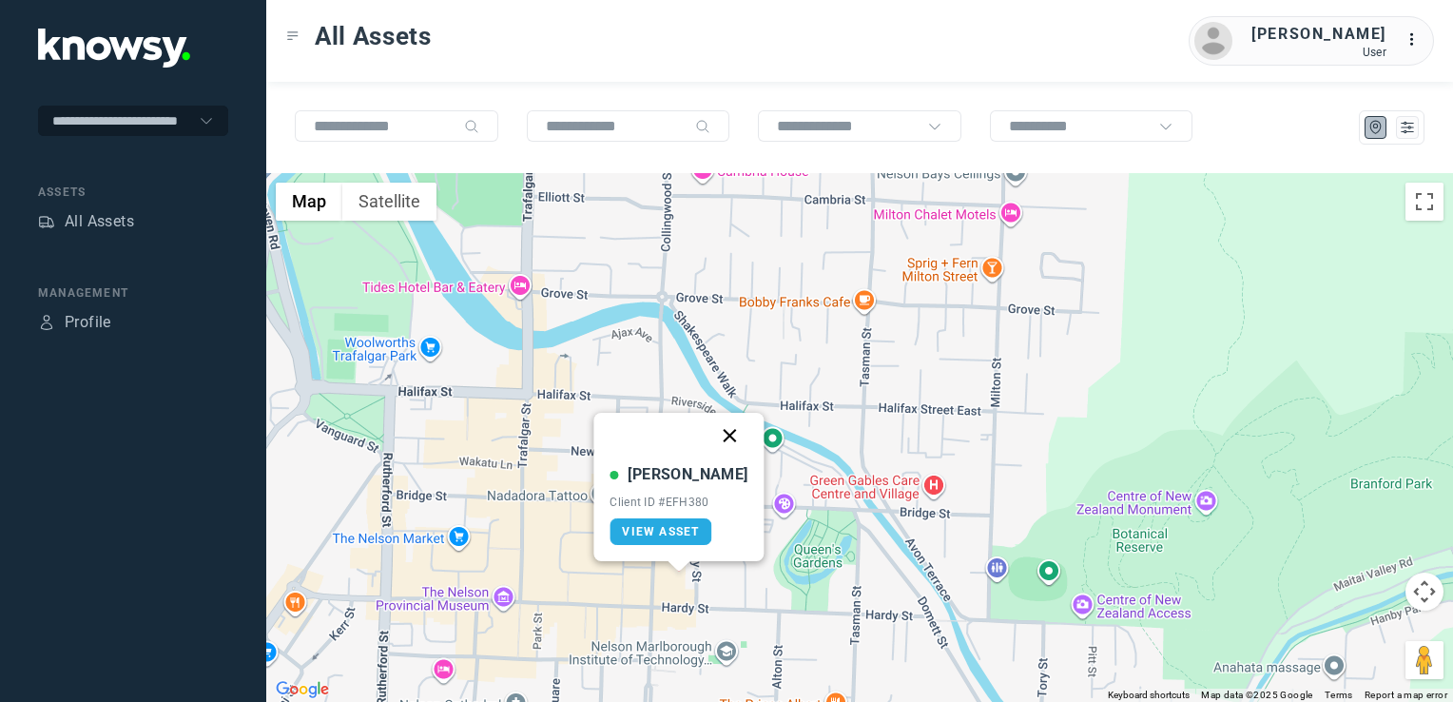
click at [712, 436] on button "Close" at bounding box center [730, 436] width 46 height 46
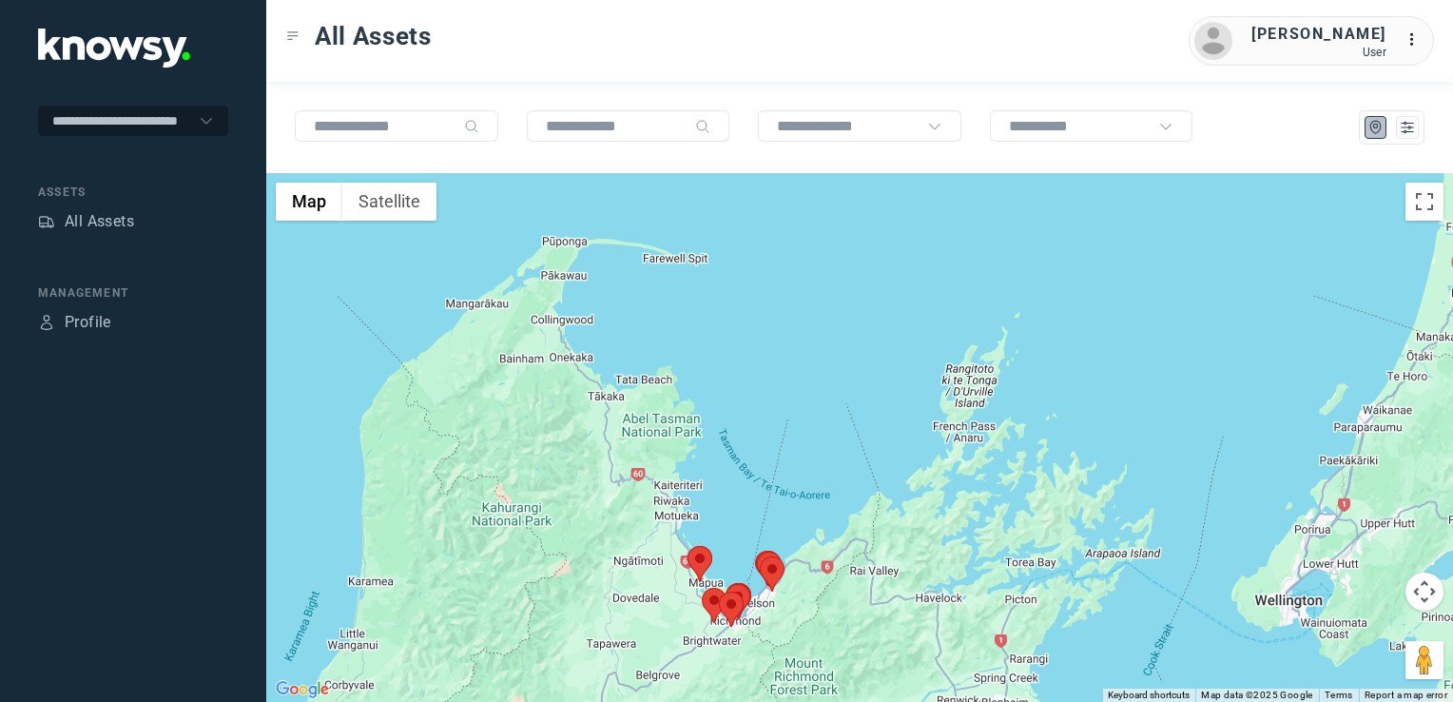
drag, startPoint x: 747, startPoint y: 614, endPoint x: 775, endPoint y: 577, distance: 46.2
click at [767, 584] on div "To navigate, press the arrow keys." at bounding box center [859, 437] width 1187 height 529
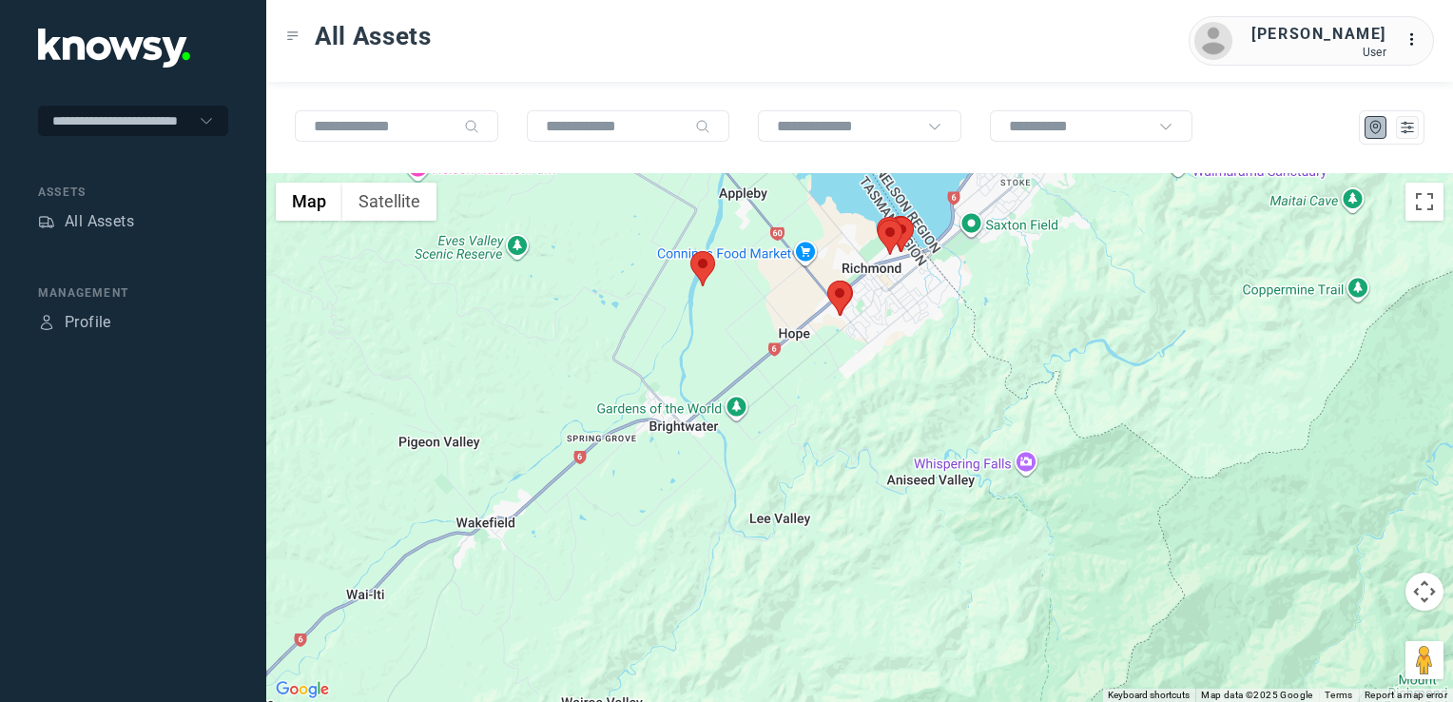
drag, startPoint x: 892, startPoint y: 363, endPoint x: 881, endPoint y: 474, distance: 110.8
click at [881, 474] on div "To navigate, press the arrow keys." at bounding box center [859, 437] width 1187 height 529
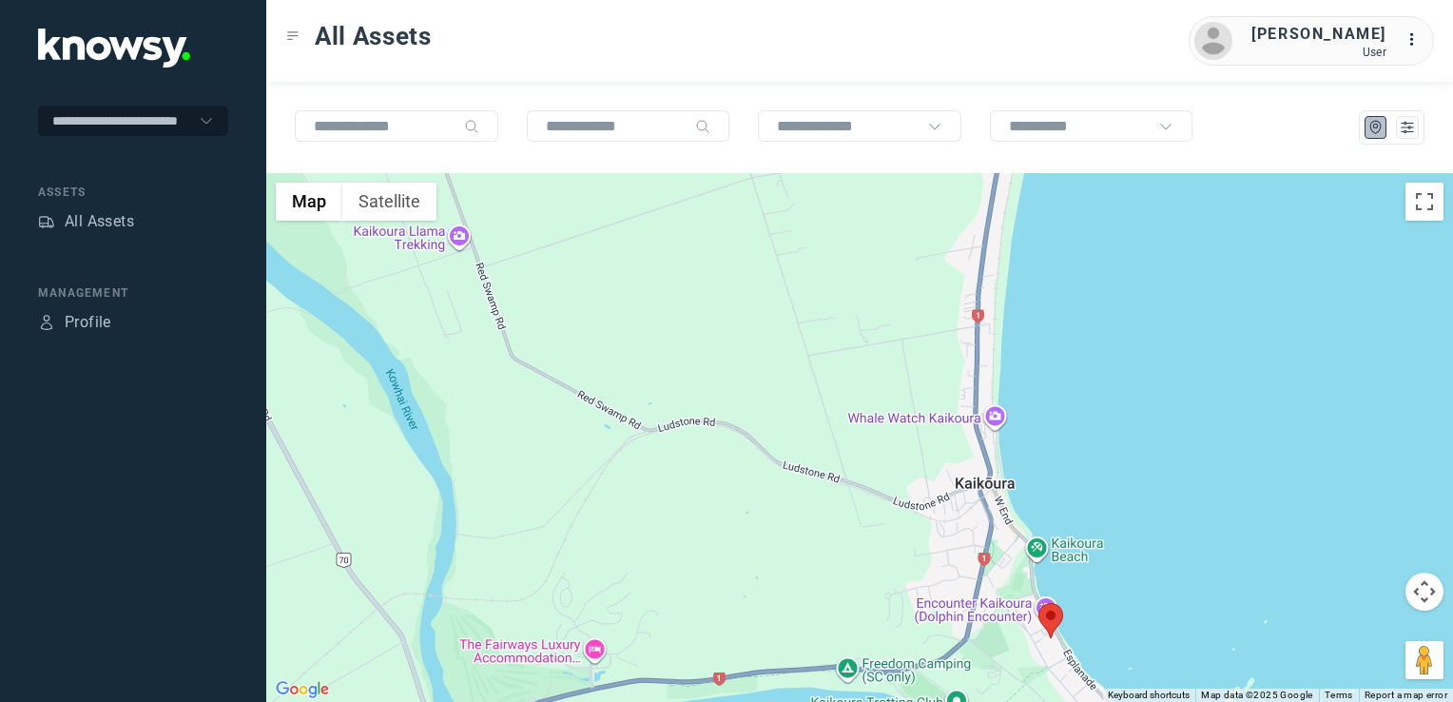
click at [1052, 621] on img at bounding box center [1050, 620] width 25 height 35
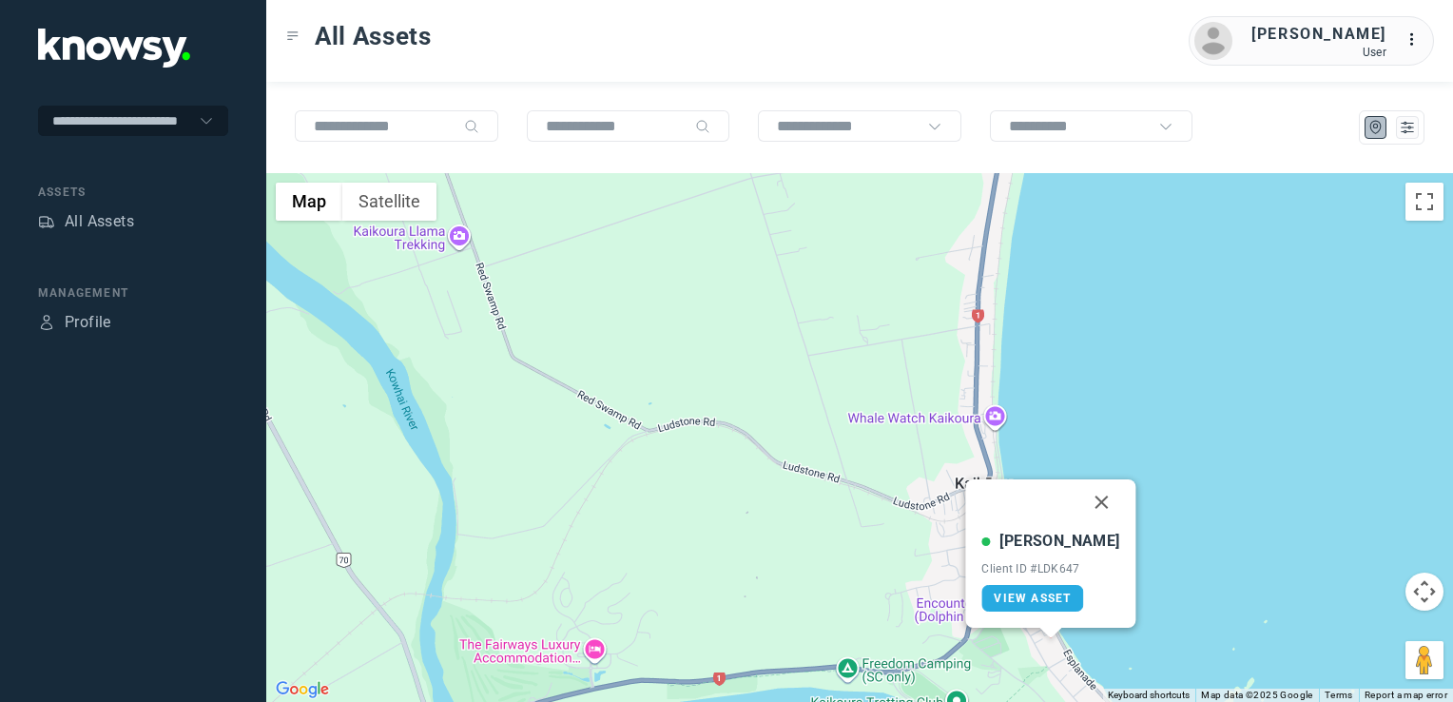
drag, startPoint x: 1088, startPoint y: 496, endPoint x: 1072, endPoint y: 510, distance: 20.9
click at [1088, 496] on button "Close" at bounding box center [1102, 502] width 46 height 46
